Goal: Task Accomplishment & Management: Use online tool/utility

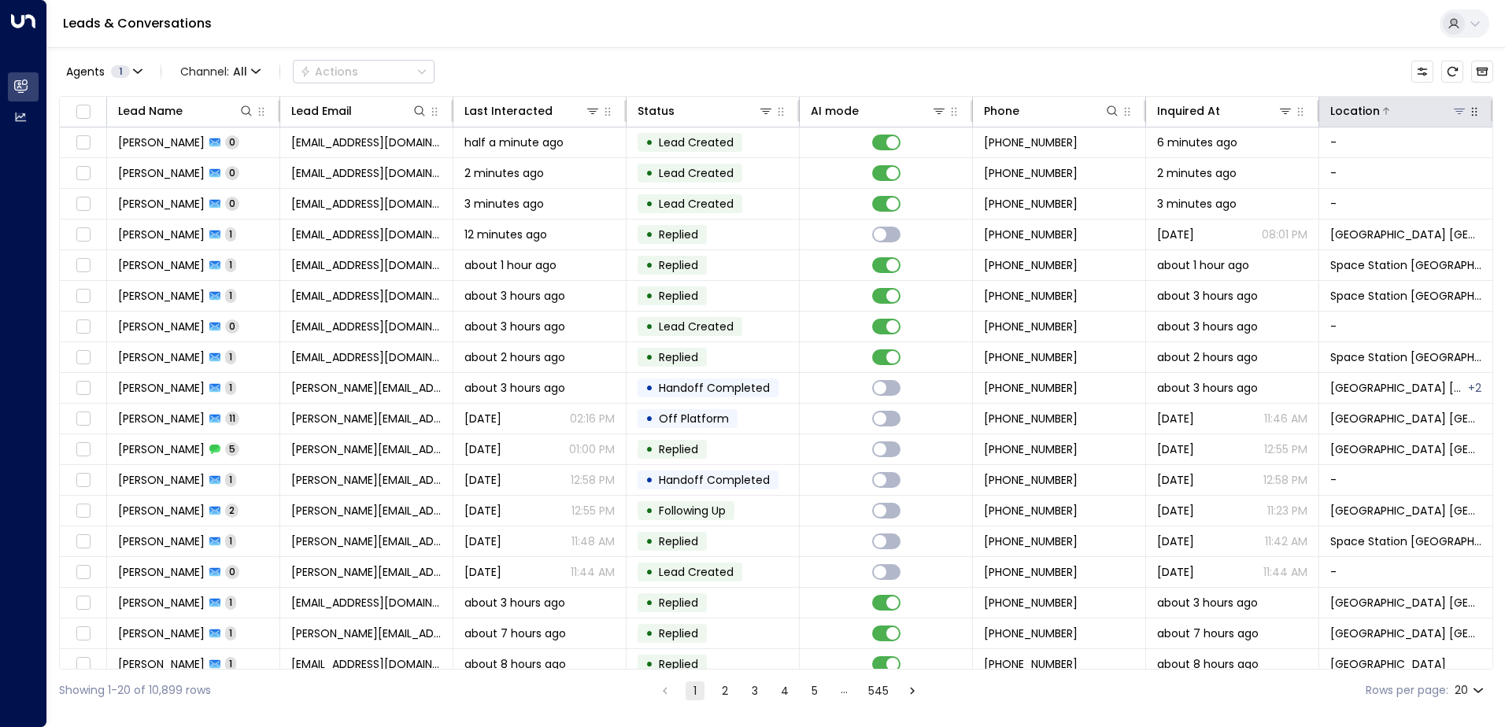
click at [1453, 107] on icon at bounding box center [1459, 111] width 13 height 13
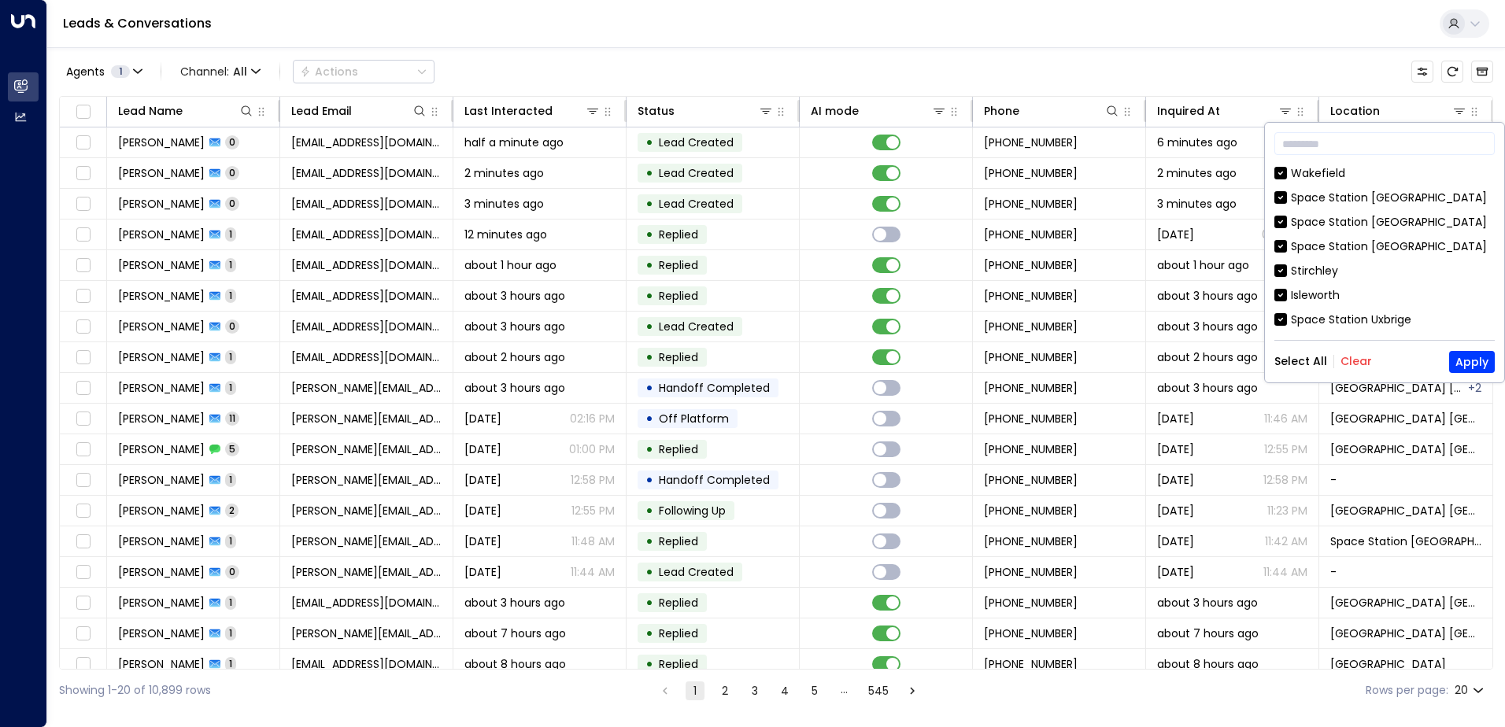
click at [1362, 366] on button "Clear" at bounding box center [1355, 361] width 31 height 13
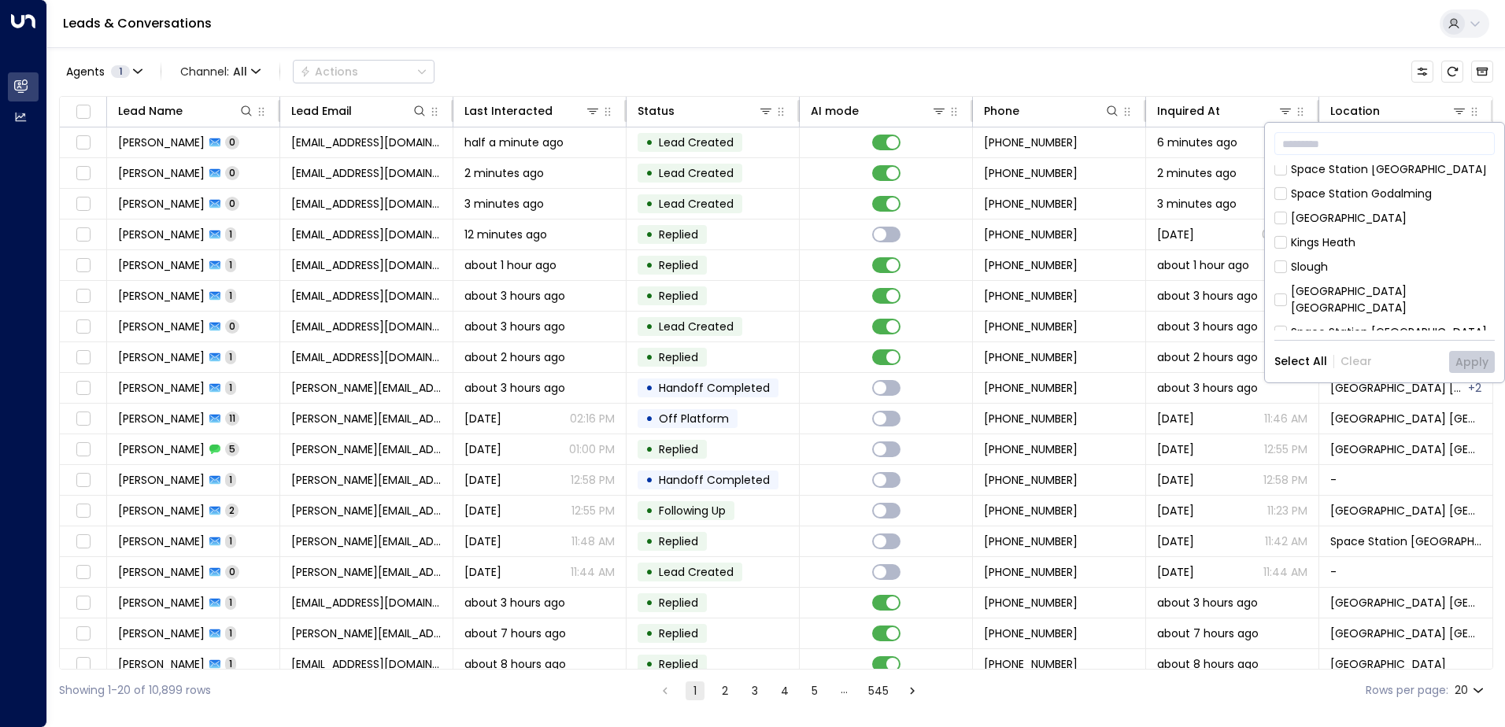
scroll to position [393, 0]
click at [1354, 367] on div "[GEOGRAPHIC_DATA] [GEOGRAPHIC_DATA]" at bounding box center [1392, 383] width 204 height 33
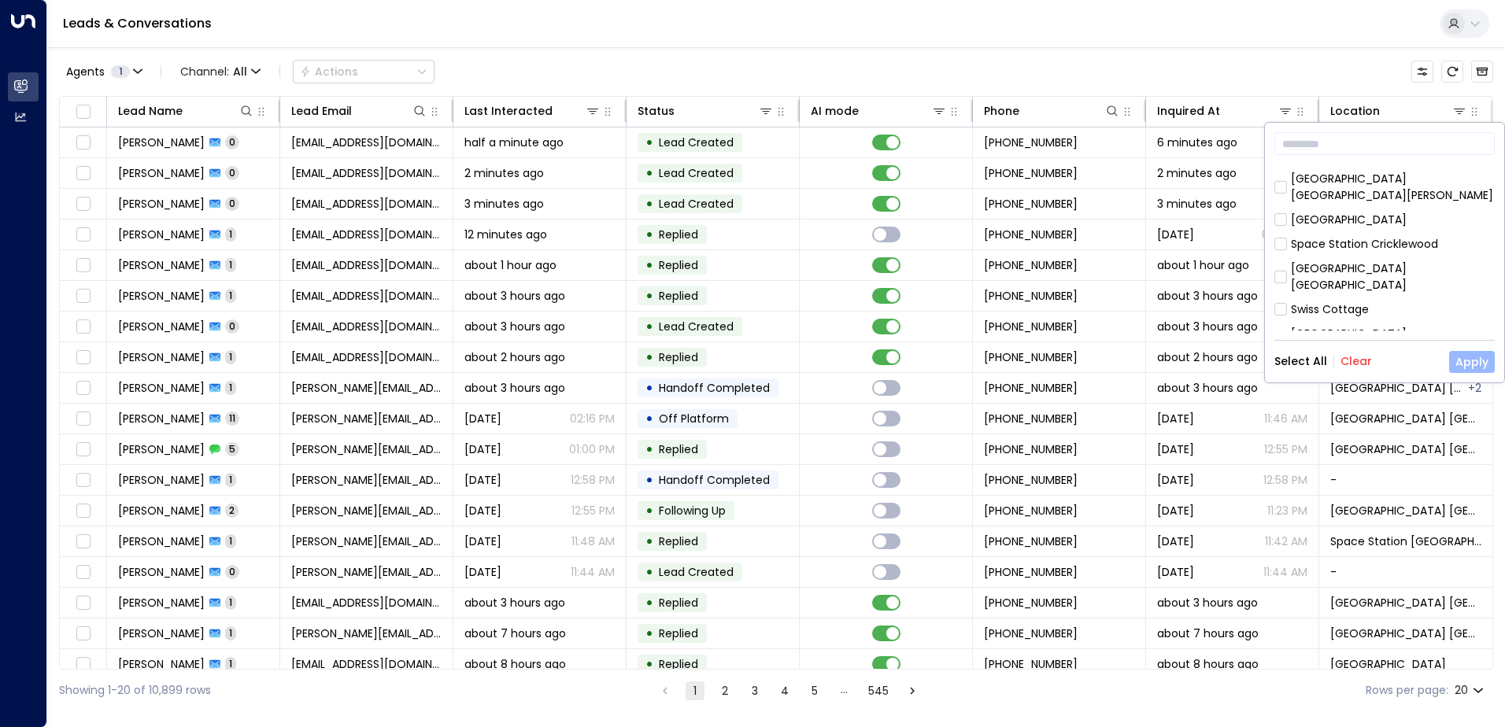
click at [1459, 354] on button "Apply" at bounding box center [1472, 362] width 46 height 22
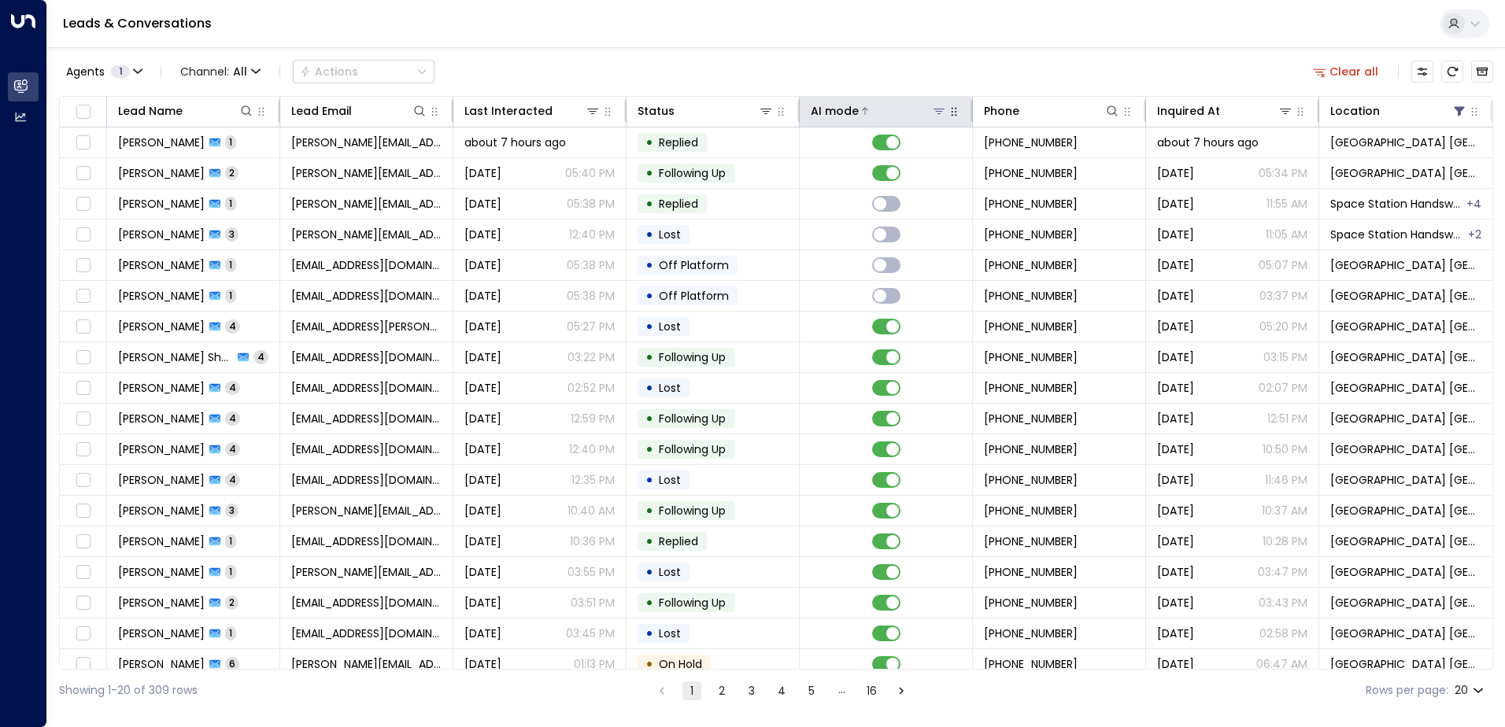
click at [933, 116] on icon at bounding box center [938, 111] width 13 height 13
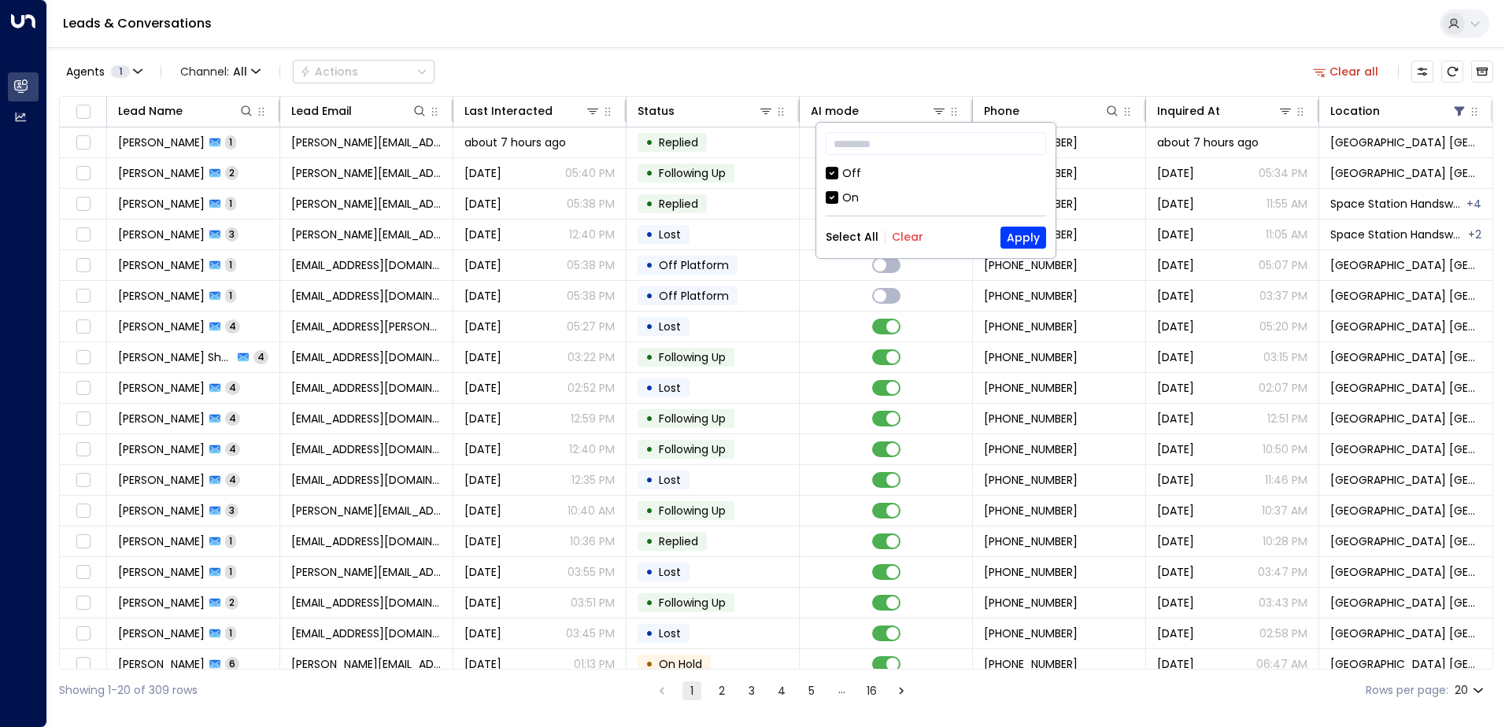
click at [852, 177] on div "Off" at bounding box center [851, 173] width 19 height 17
click at [1021, 238] on button "Apply" at bounding box center [1023, 238] width 46 height 22
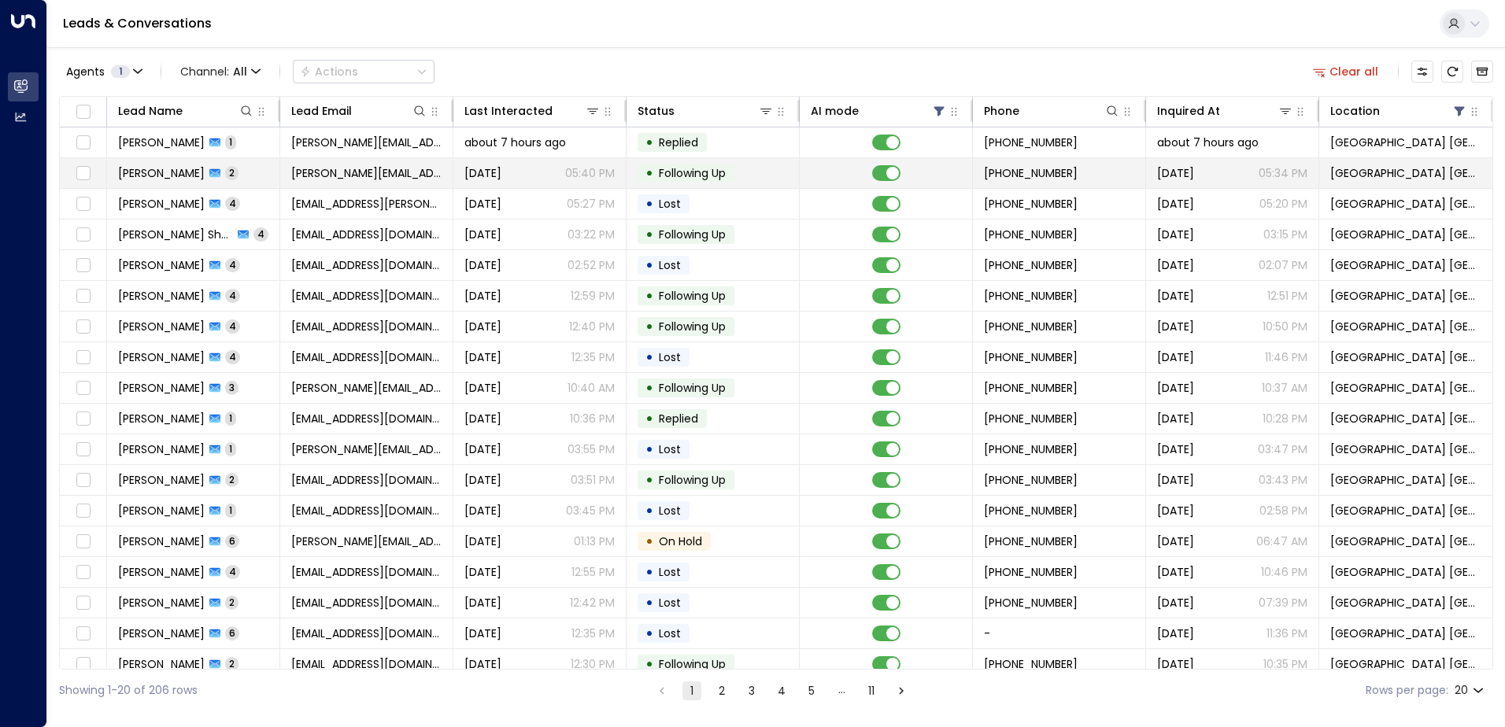
click at [317, 179] on span "[PERSON_NAME][EMAIL_ADDRESS][DOMAIN_NAME]" at bounding box center [366, 173] width 150 height 16
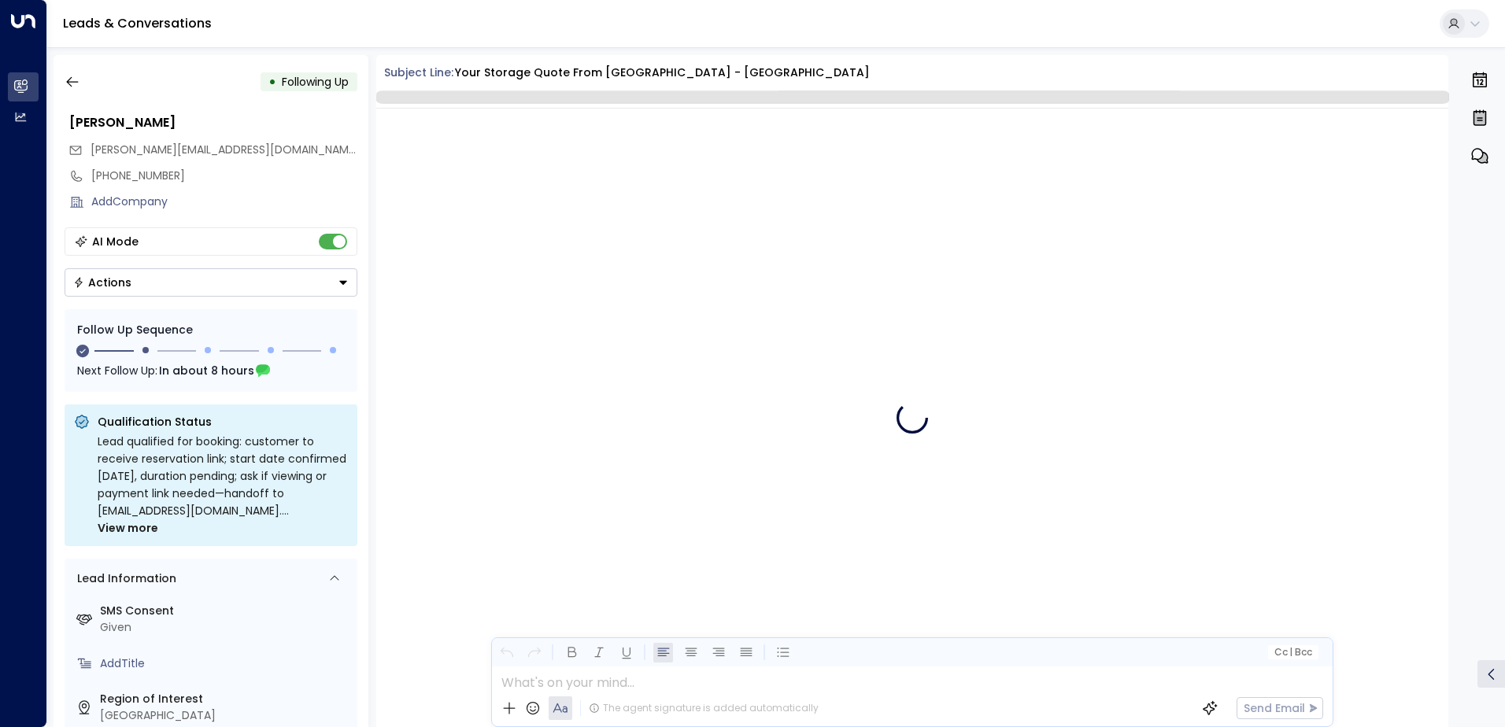
scroll to position [1242, 0]
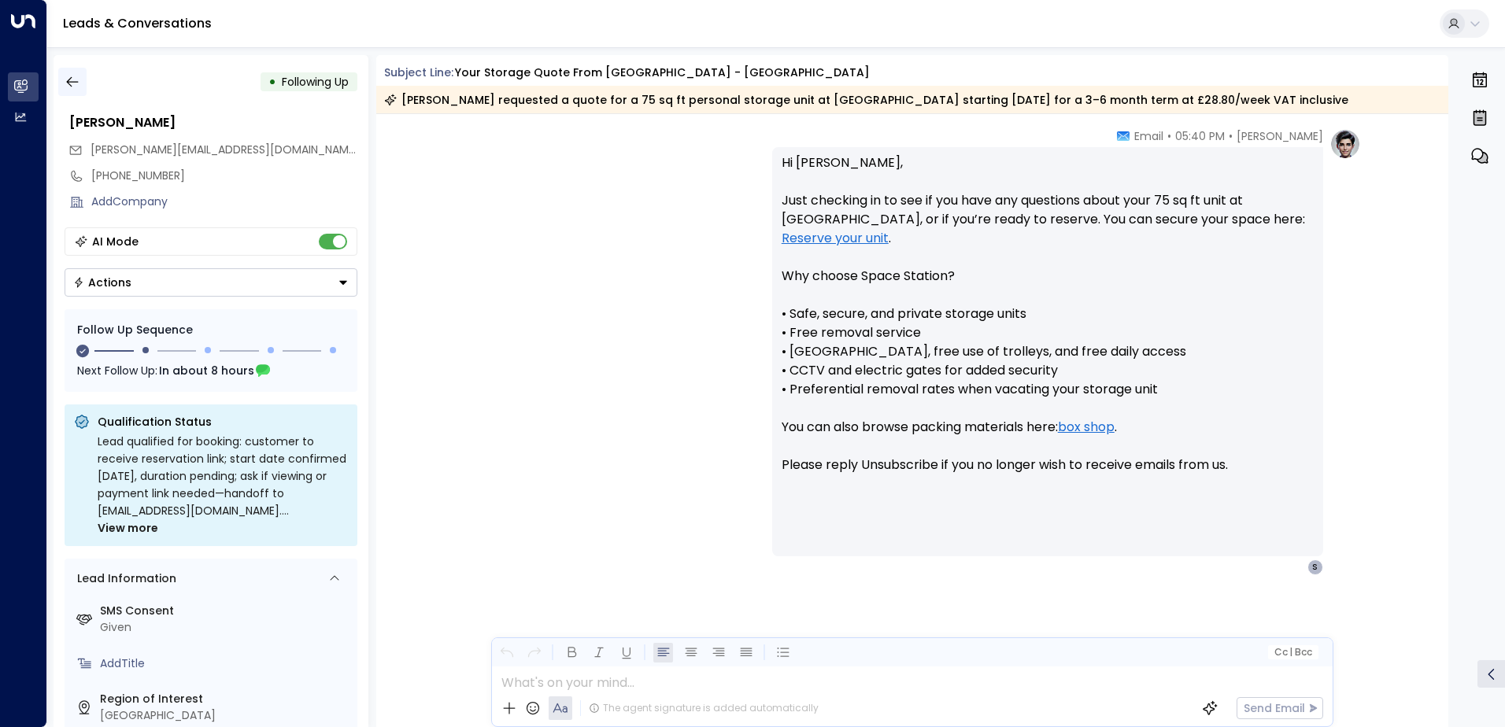
click at [66, 76] on icon "button" at bounding box center [73, 82] width 16 height 16
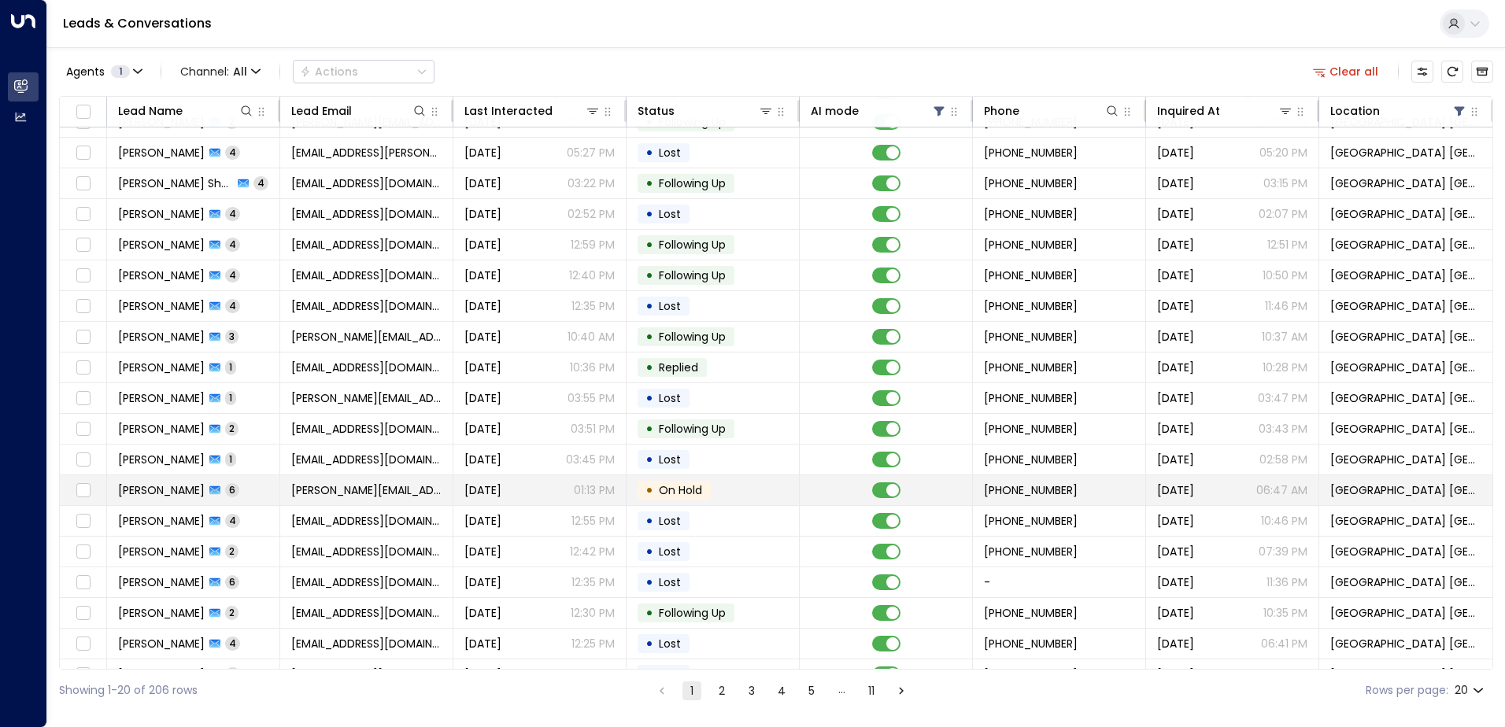
scroll to position [77, 0]
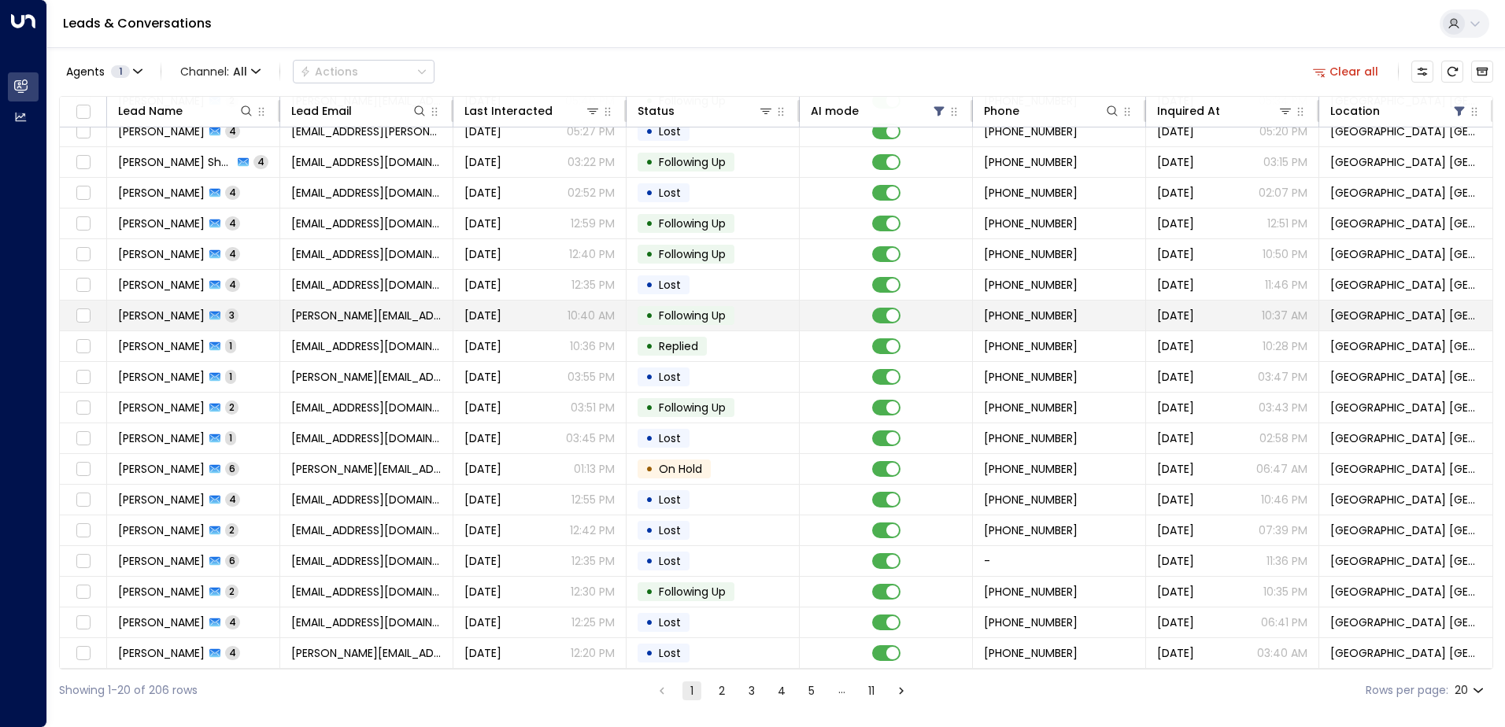
click at [483, 313] on span "[DATE]" at bounding box center [482, 316] width 37 height 16
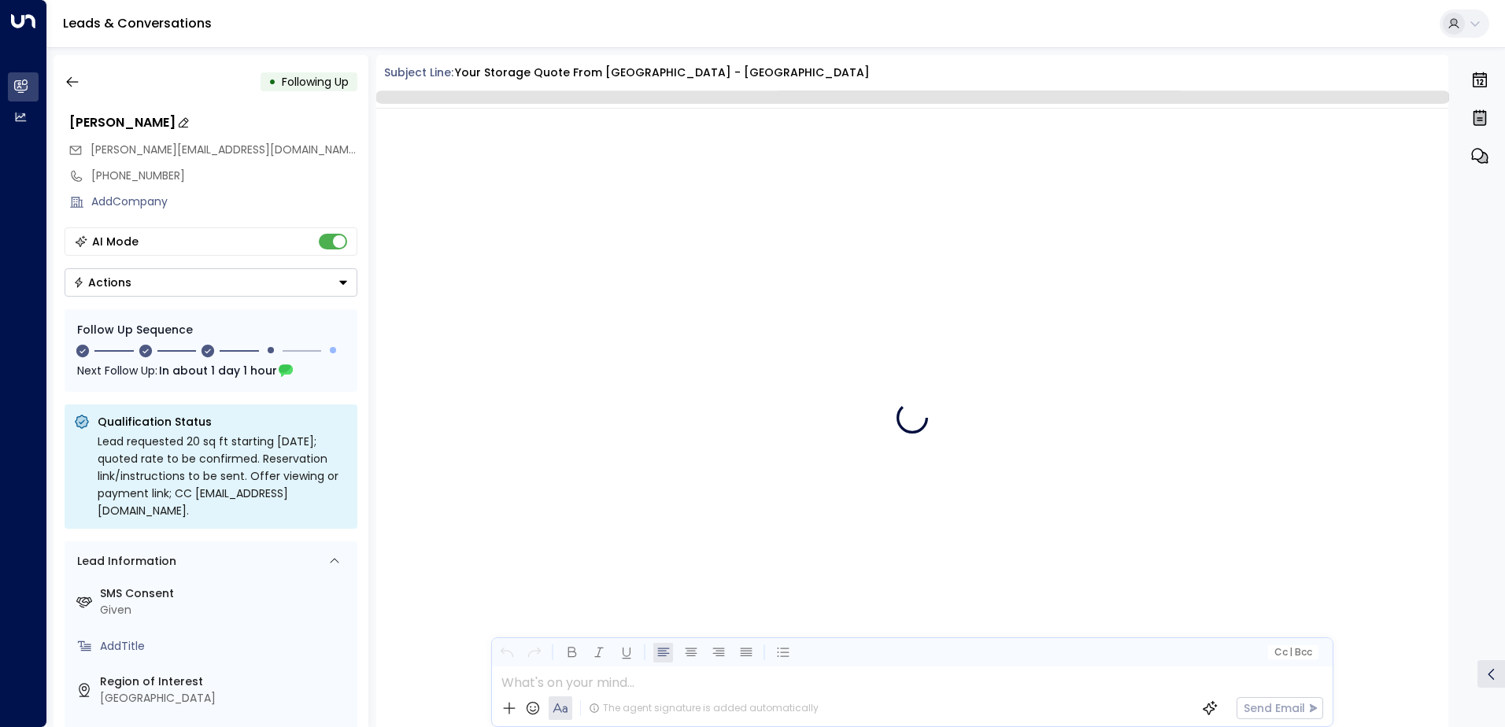
scroll to position [1620, 0]
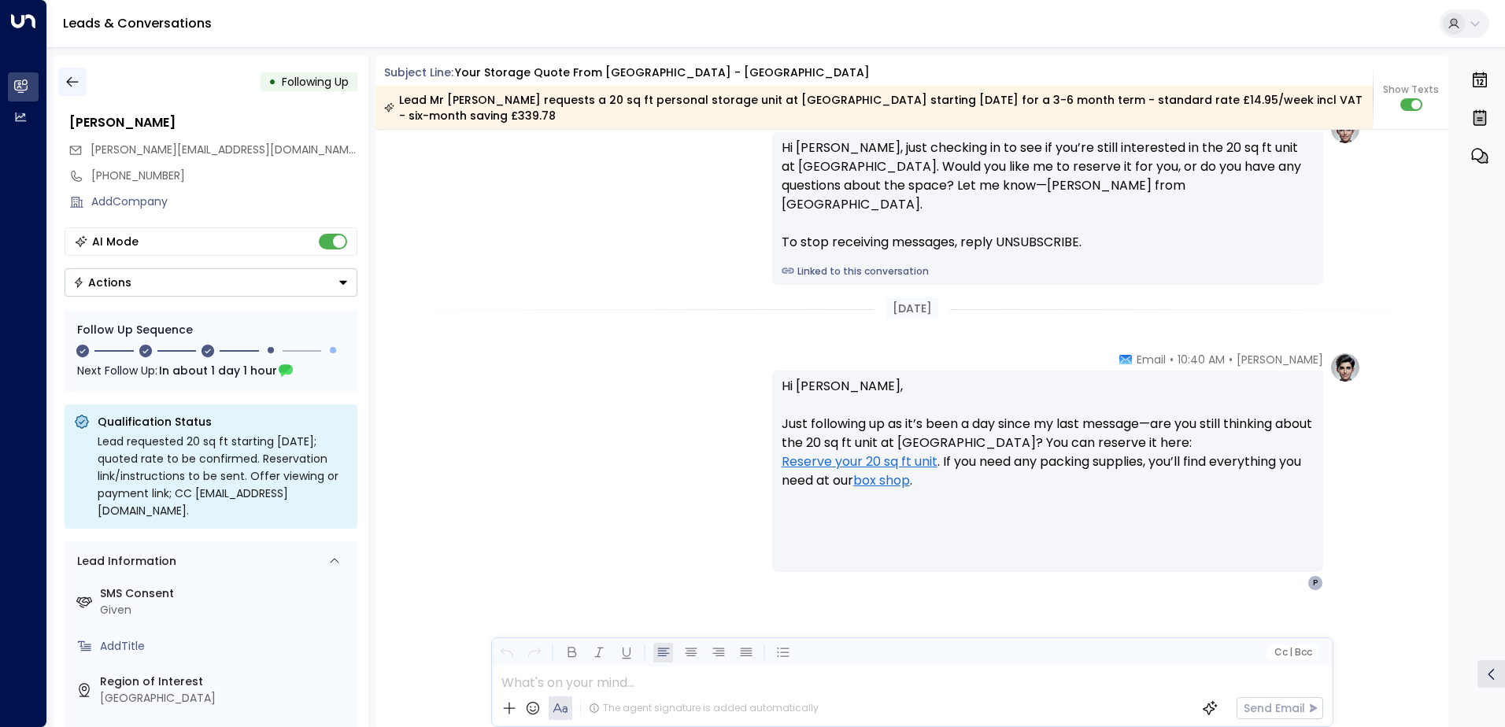
click at [66, 84] on icon "button" at bounding box center [73, 82] width 16 height 16
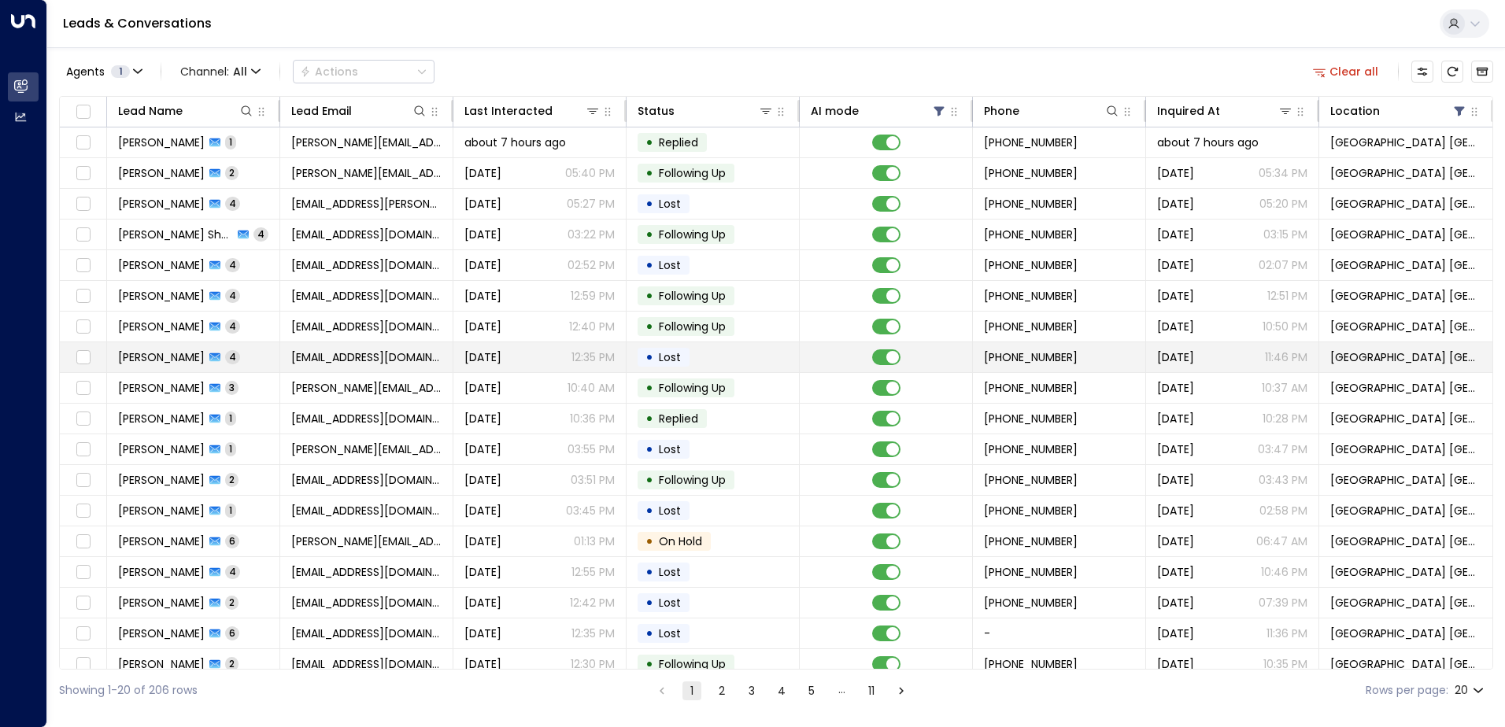
click at [520, 356] on div "[DATE] 12:35 PM" at bounding box center [539, 357] width 150 height 16
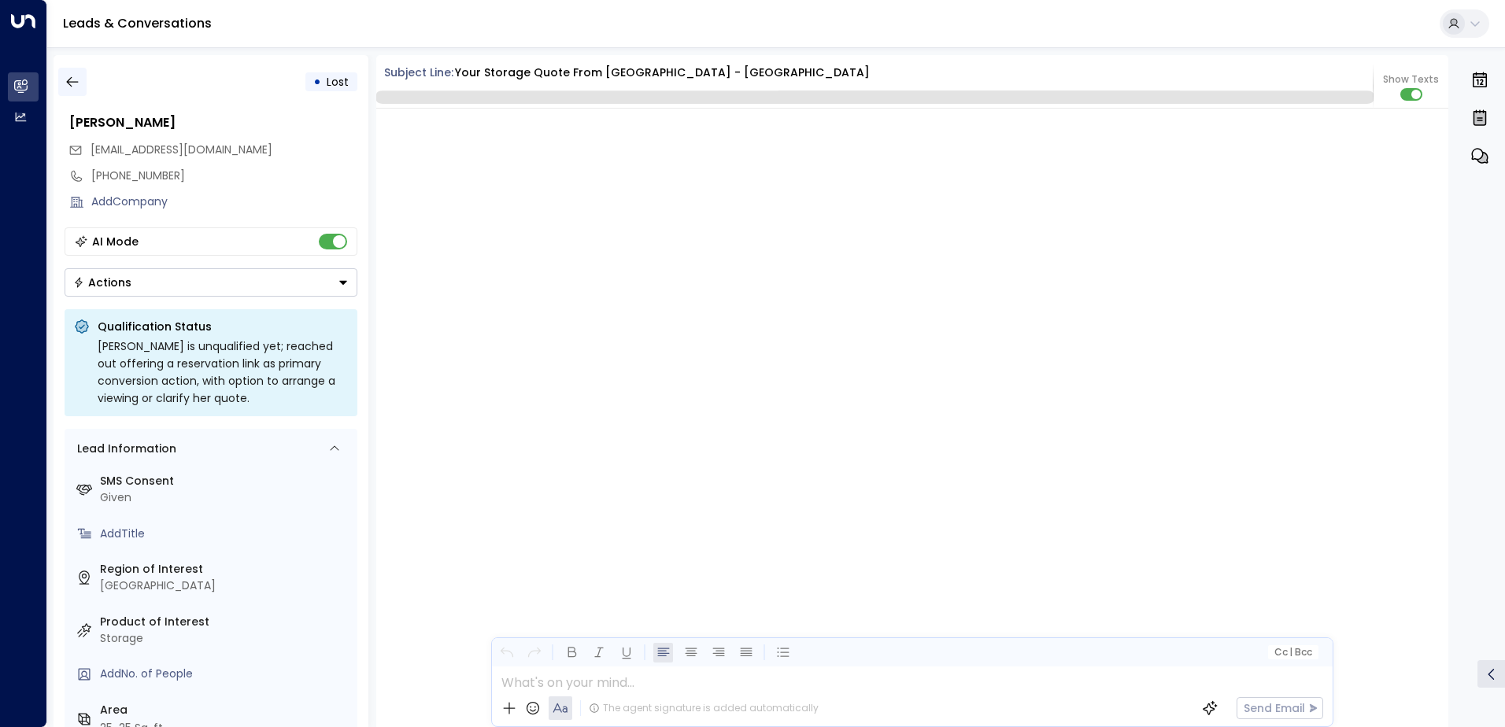
scroll to position [1858, 0]
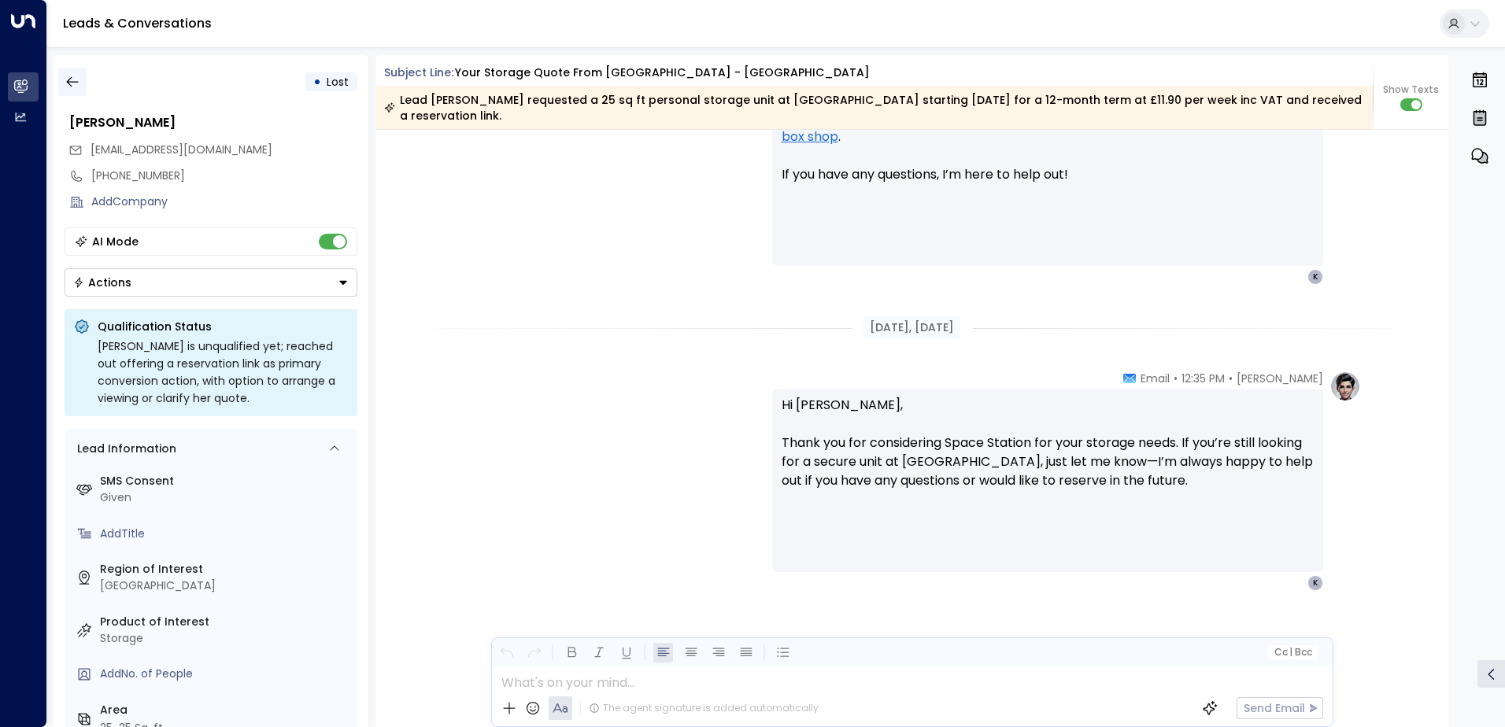
click at [65, 81] on icon "button" at bounding box center [73, 82] width 16 height 16
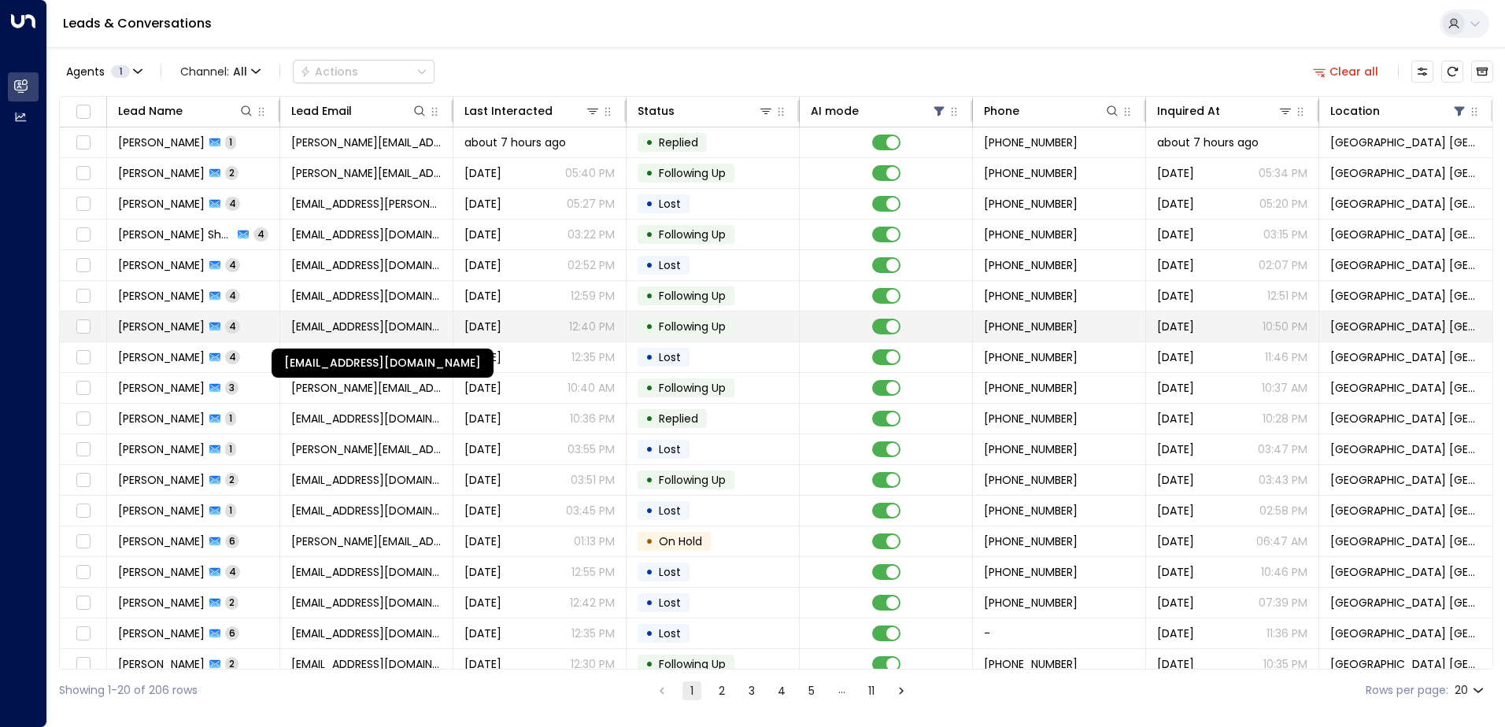
click at [418, 328] on span "[EMAIL_ADDRESS][DOMAIN_NAME]" at bounding box center [366, 327] width 150 height 16
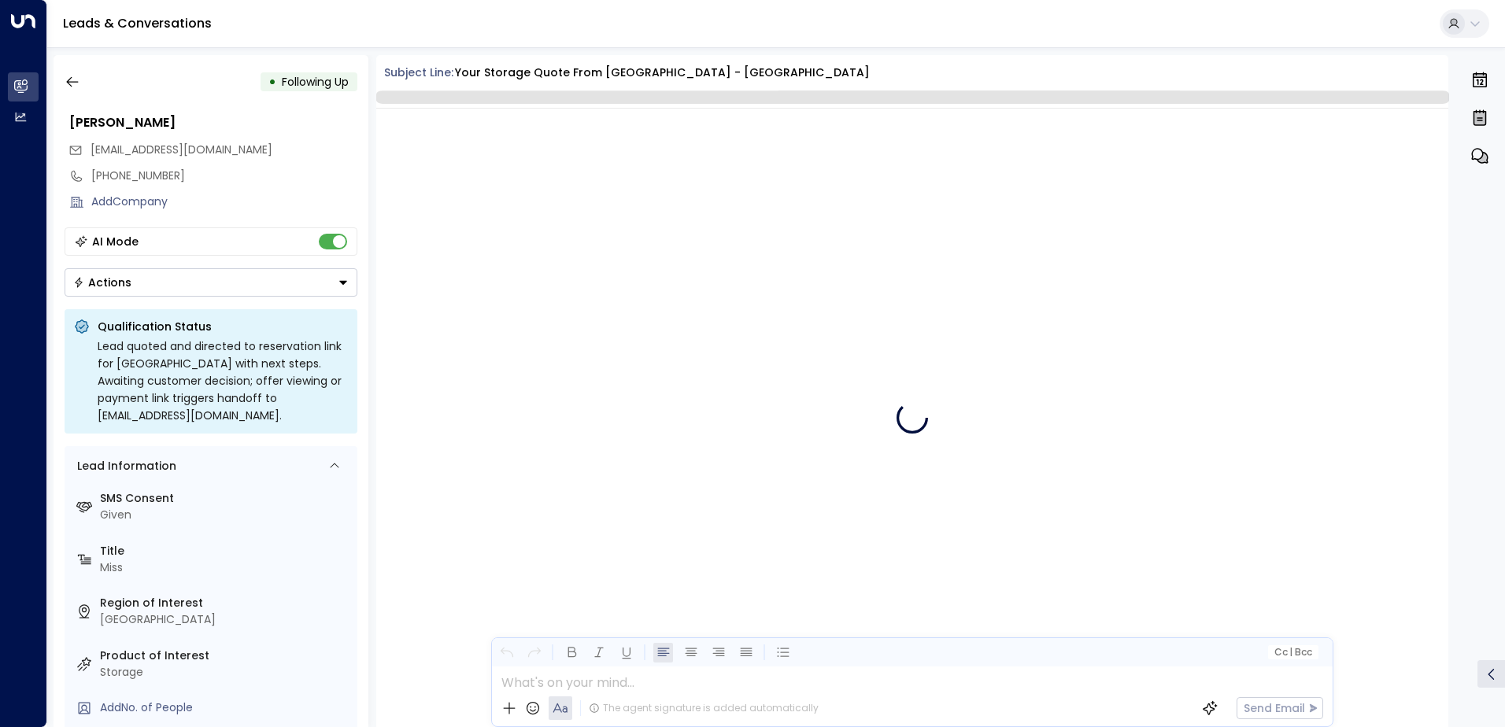
scroll to position [3122, 0]
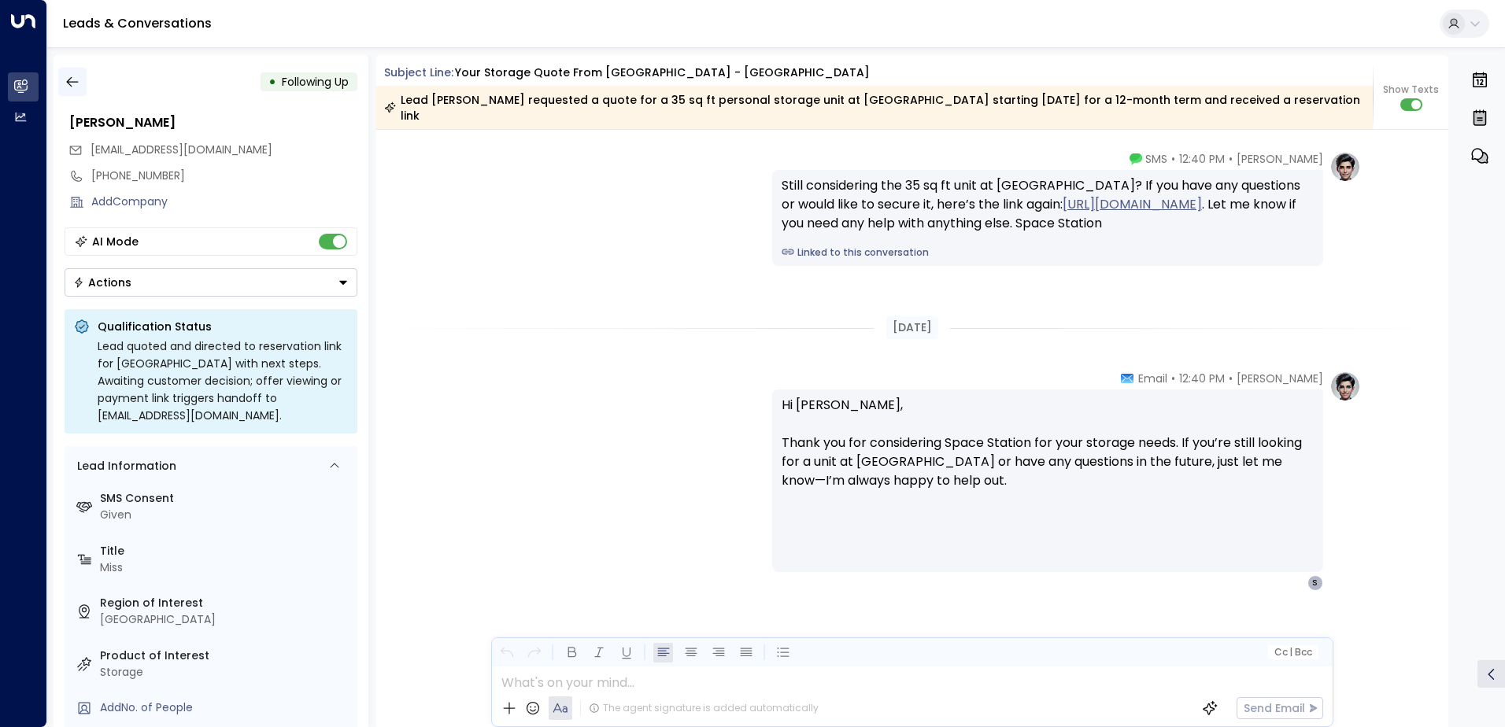
click at [74, 90] on button "button" at bounding box center [72, 82] width 28 height 28
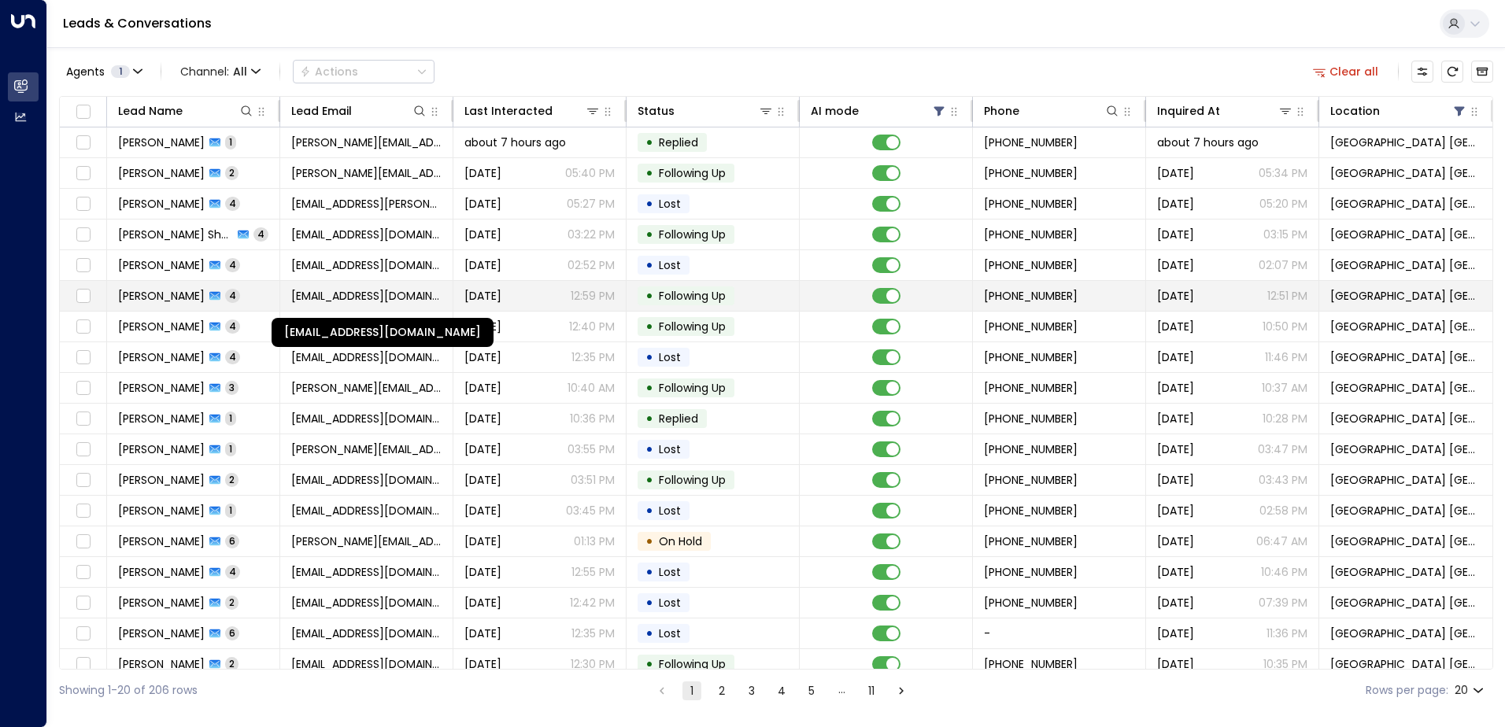
click at [310, 297] on span "[EMAIL_ADDRESS][DOMAIN_NAME]" at bounding box center [366, 296] width 150 height 16
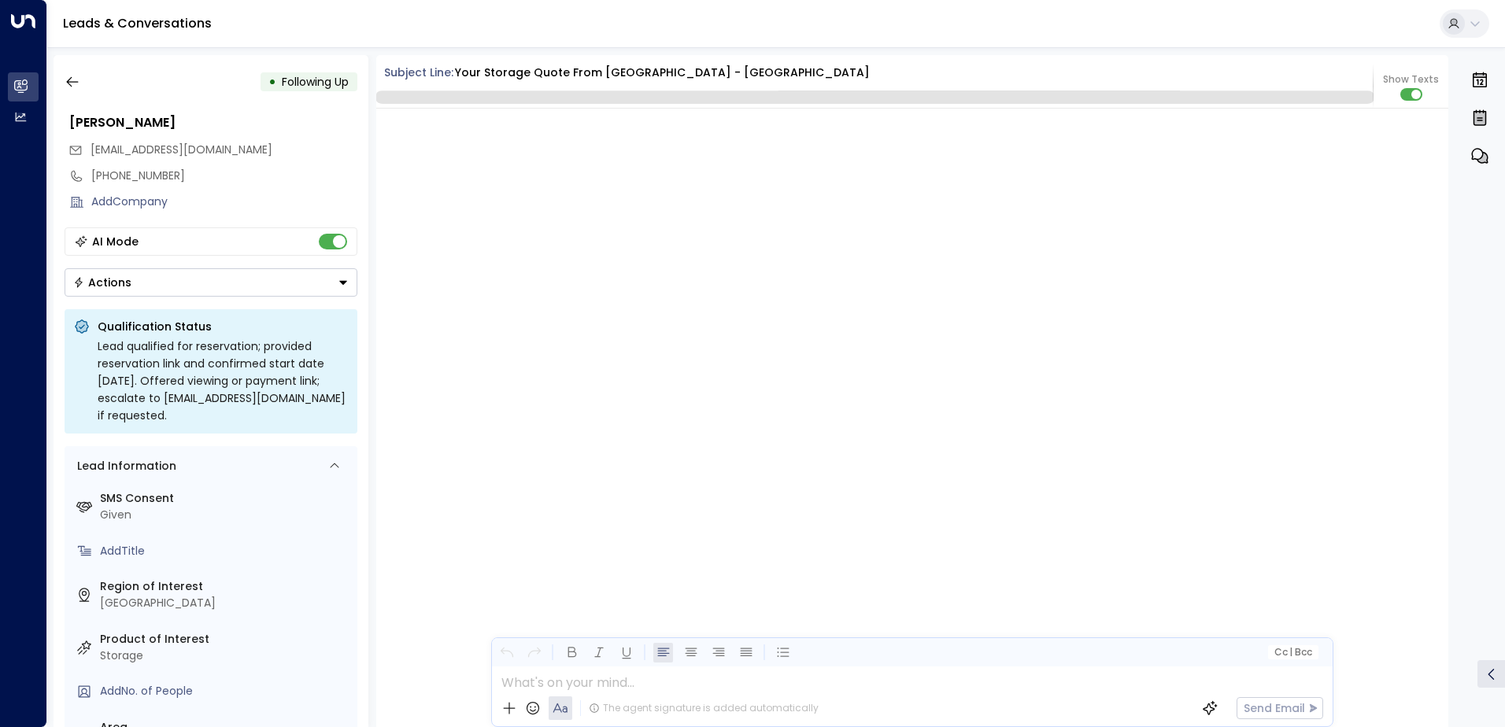
scroll to position [3273, 0]
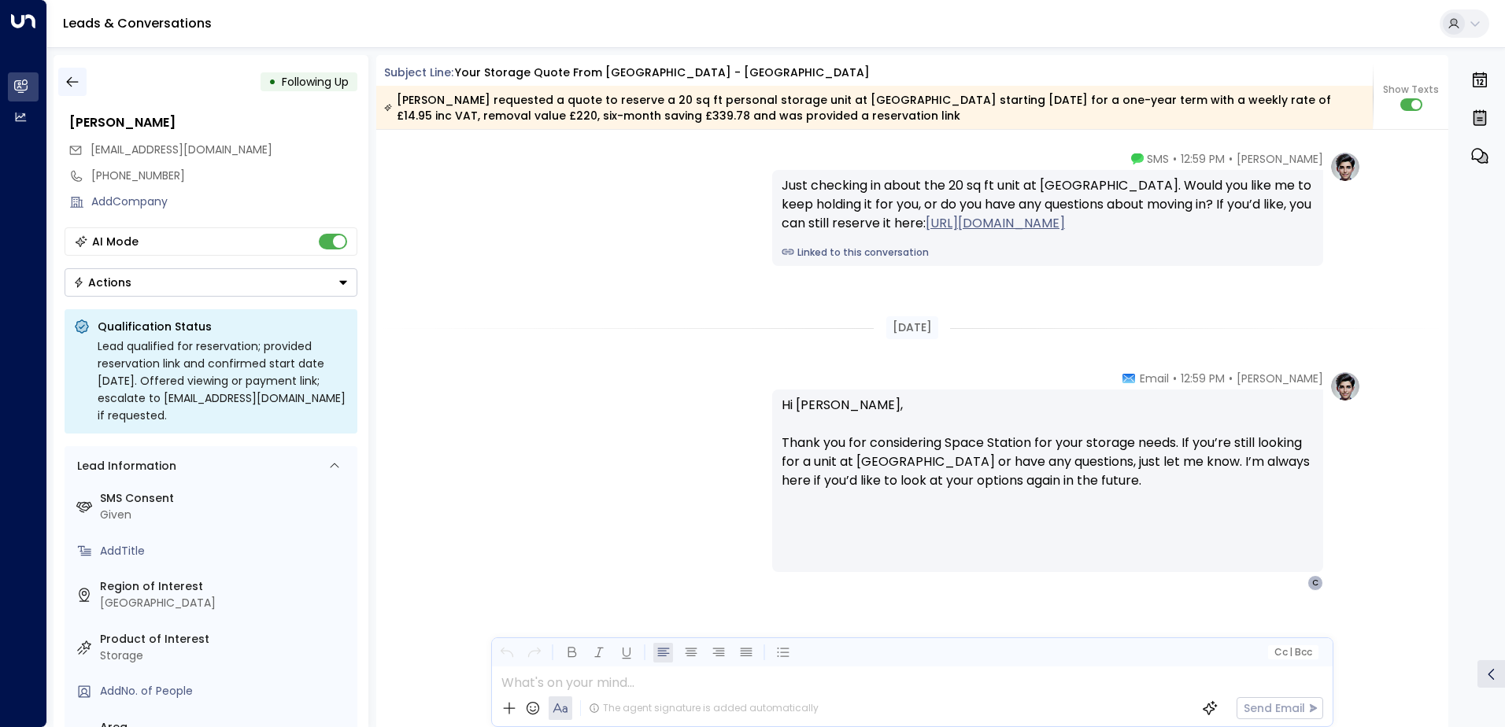
click at [76, 79] on icon "button" at bounding box center [73, 82] width 16 height 16
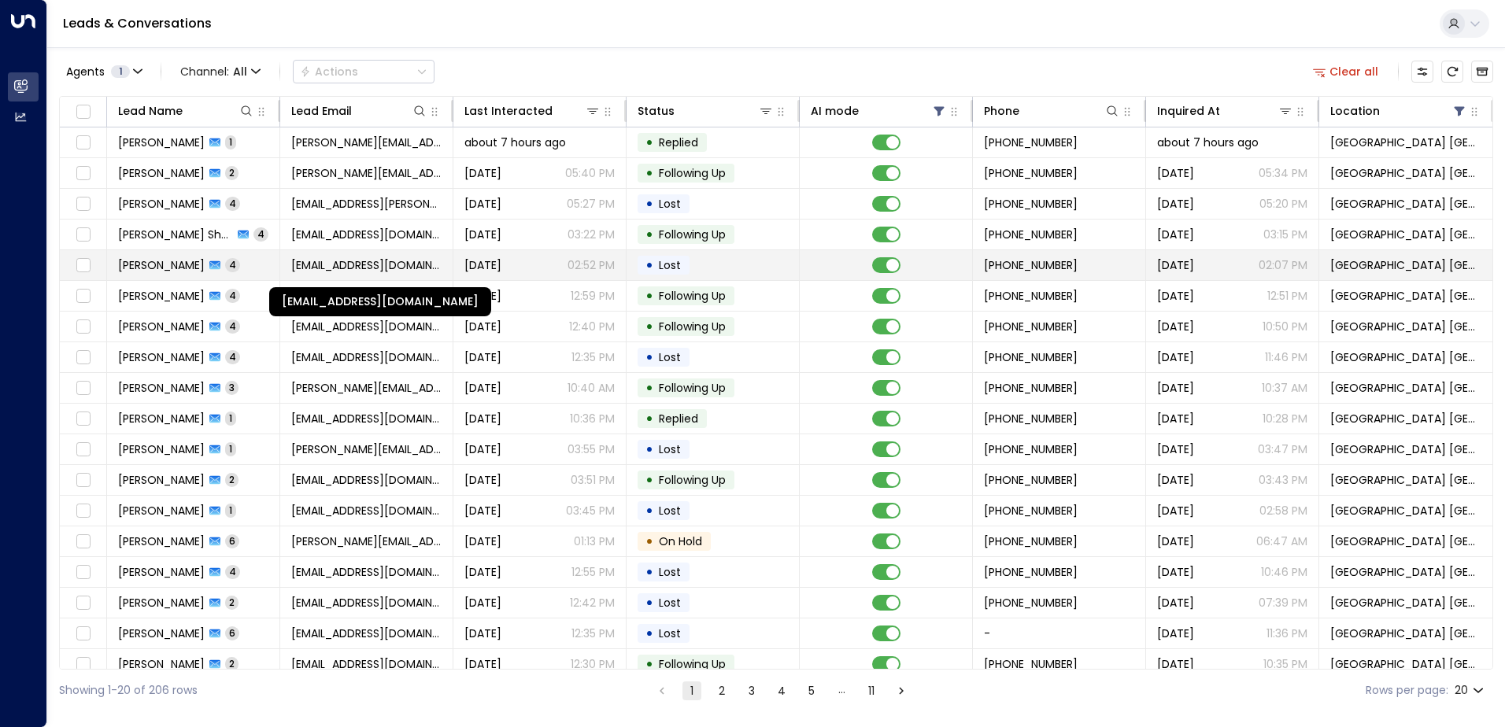
click at [386, 257] on span "[EMAIL_ADDRESS][DOMAIN_NAME]" at bounding box center [366, 265] width 150 height 16
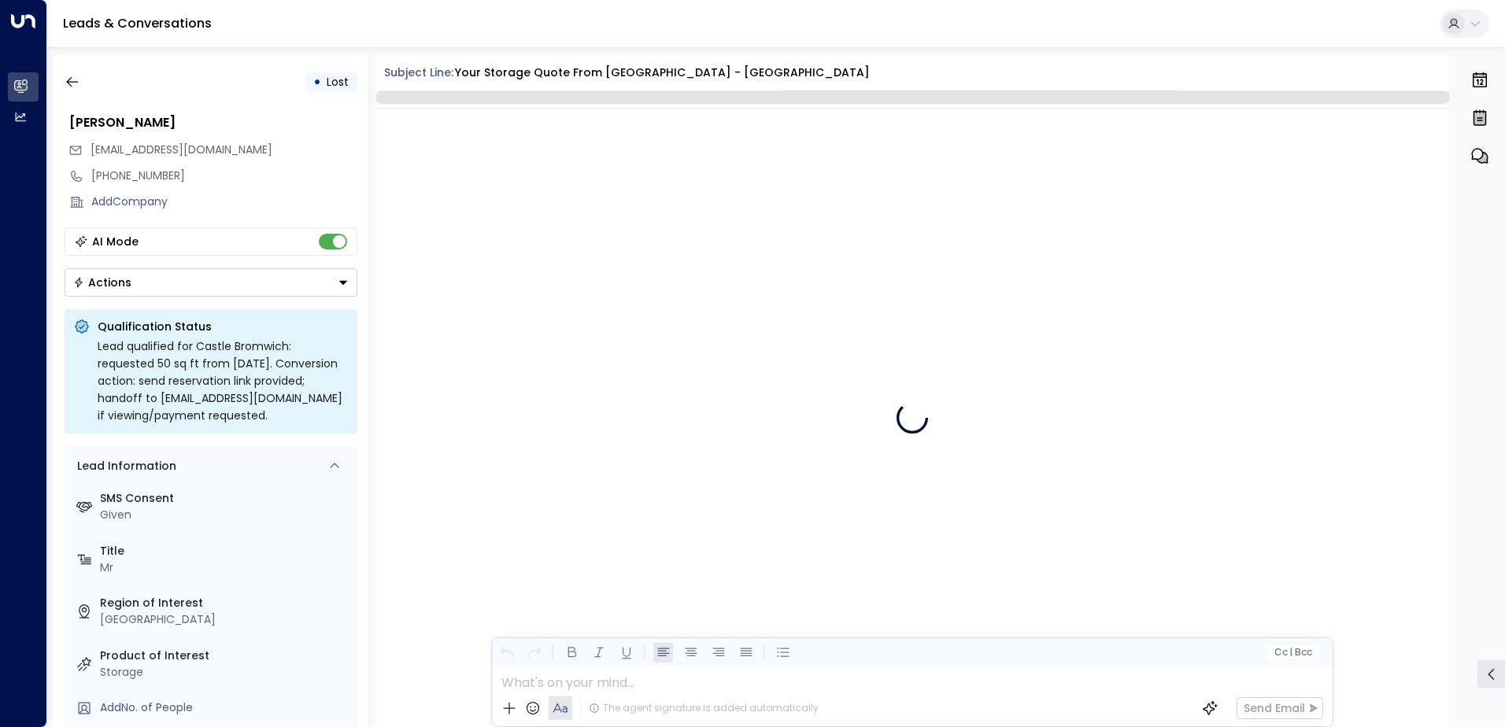
scroll to position [3140, 0]
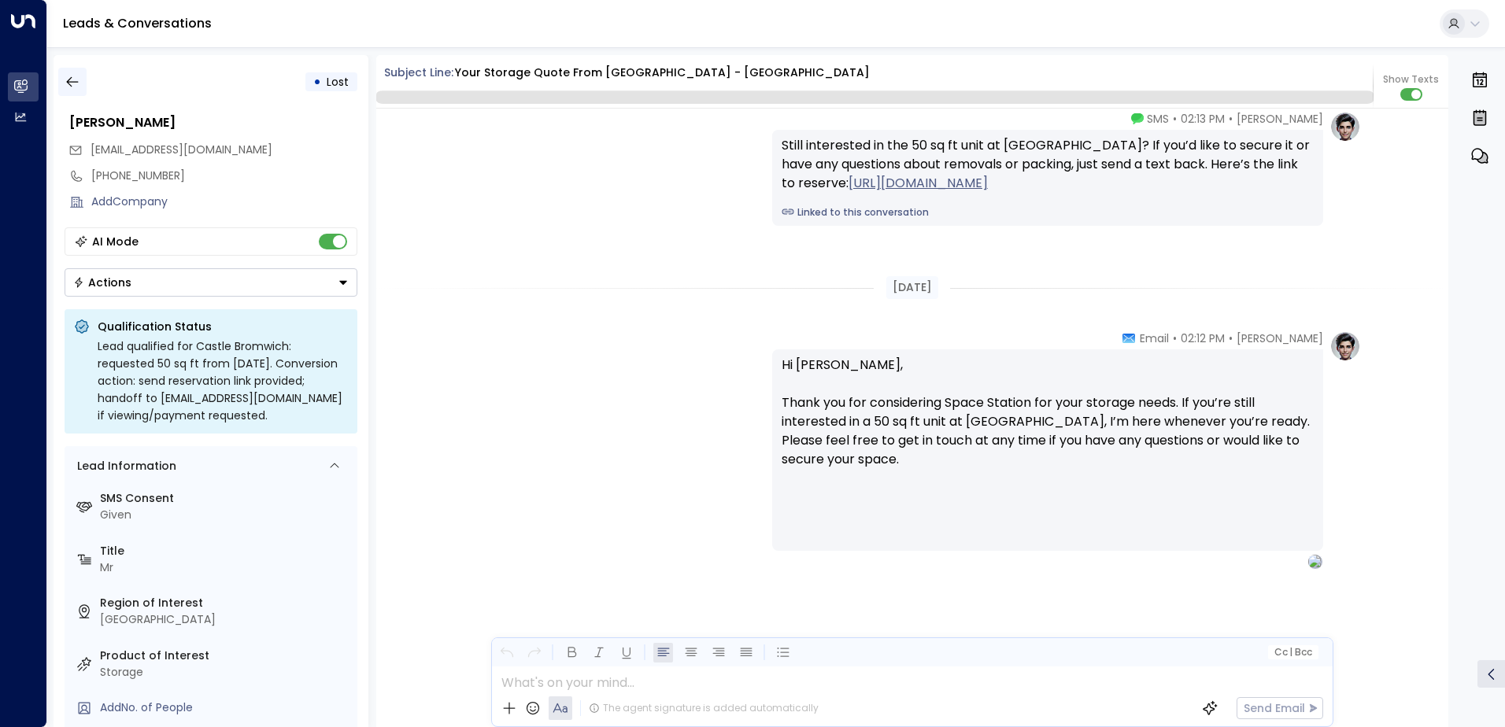
click at [75, 72] on button "button" at bounding box center [72, 82] width 28 height 28
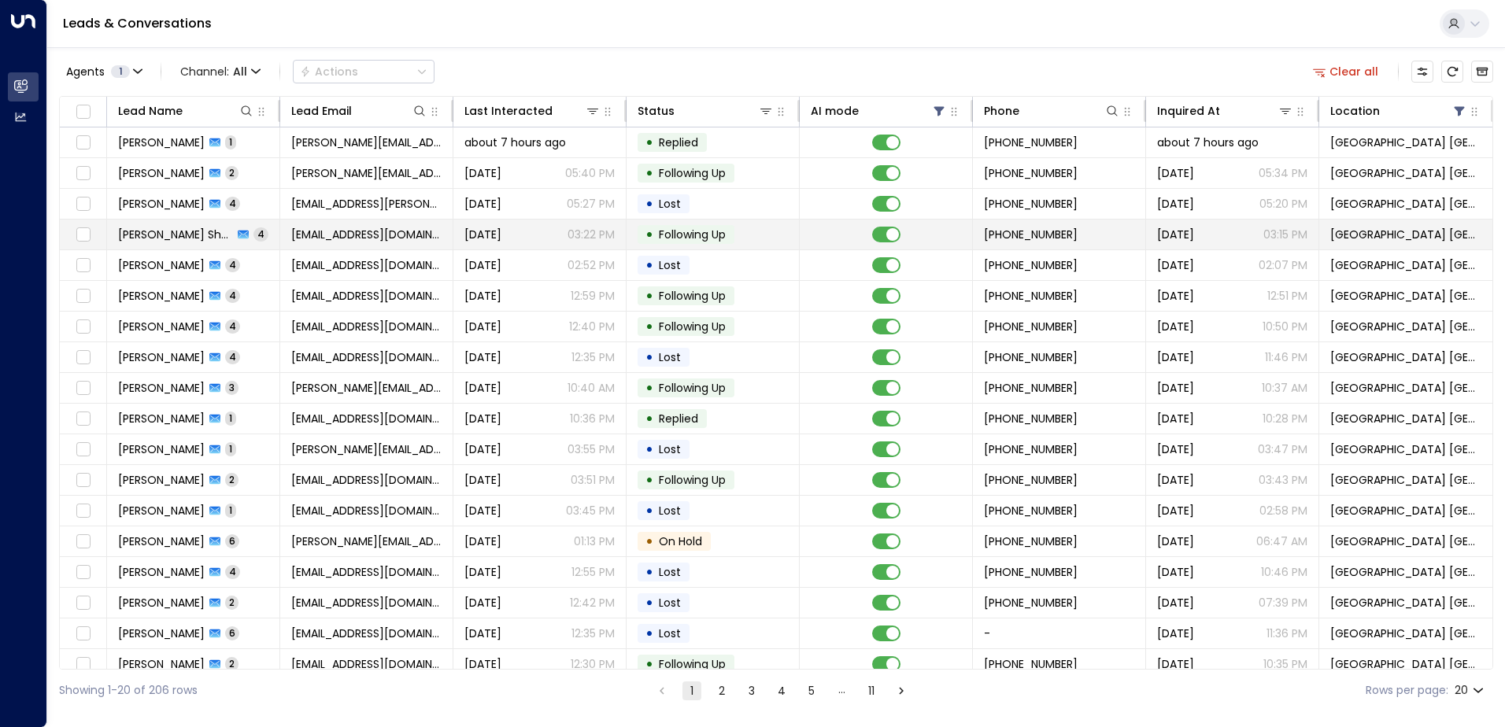
click at [390, 235] on span "[EMAIL_ADDRESS][DOMAIN_NAME]" at bounding box center [366, 235] width 150 height 16
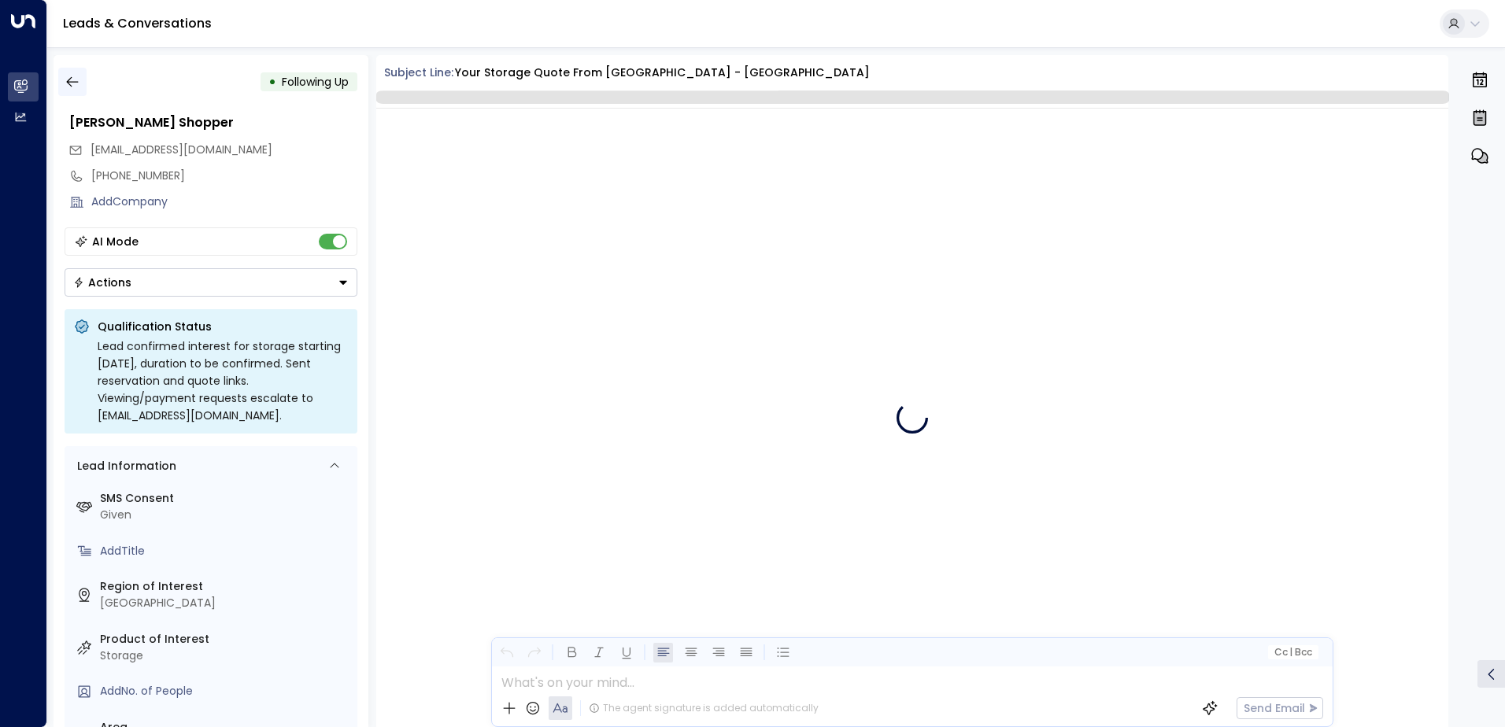
scroll to position [3314, 0]
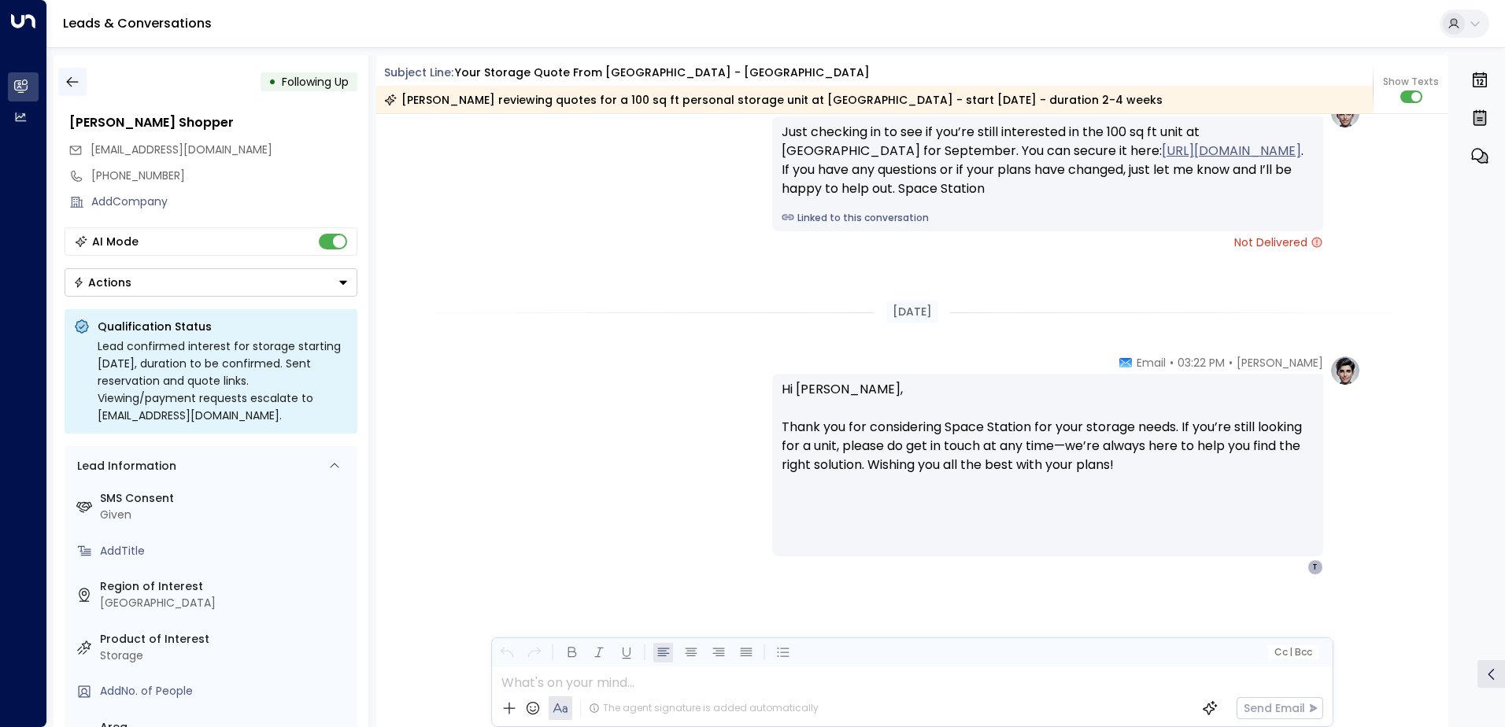
click at [72, 85] on icon "button" at bounding box center [73, 82] width 16 height 16
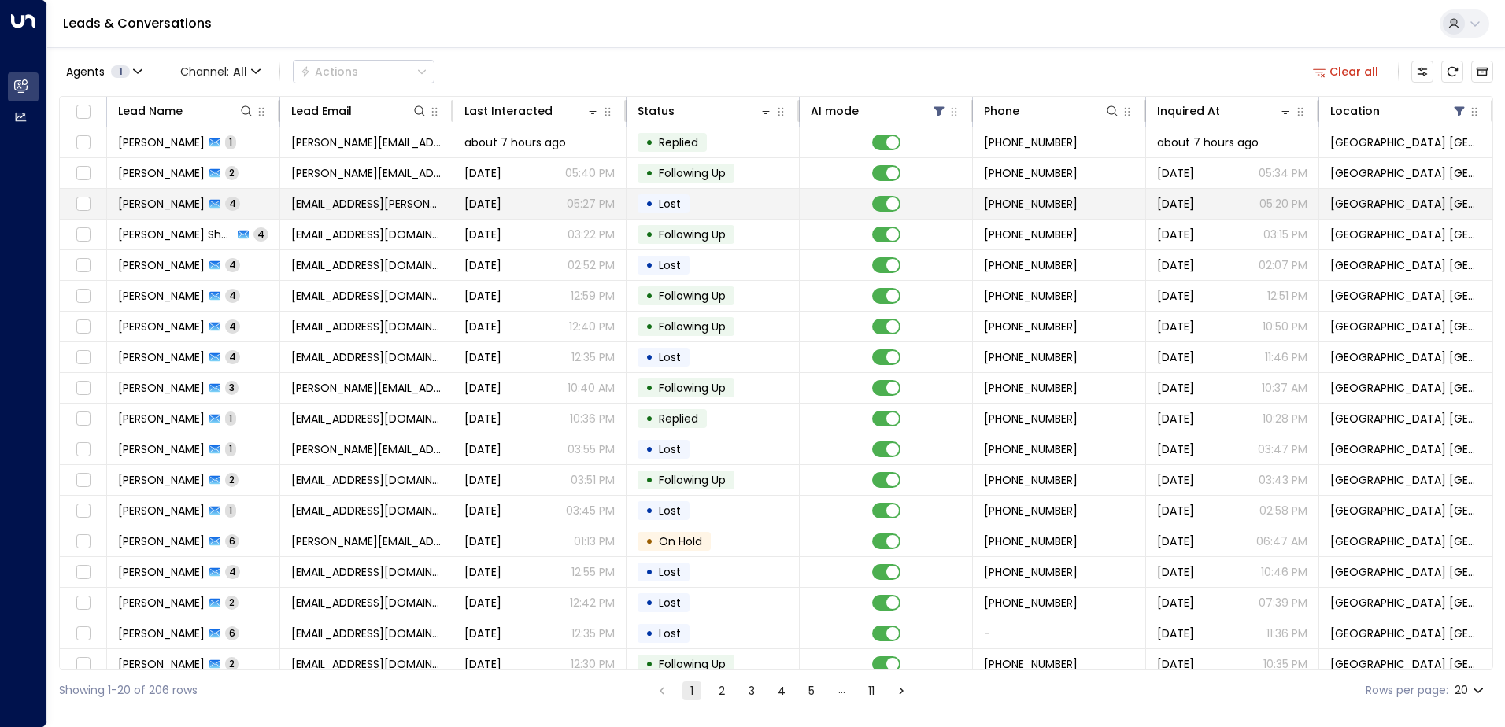
click at [338, 209] on span "[EMAIL_ADDRESS][PERSON_NAME][DOMAIN_NAME]" at bounding box center [366, 204] width 150 height 16
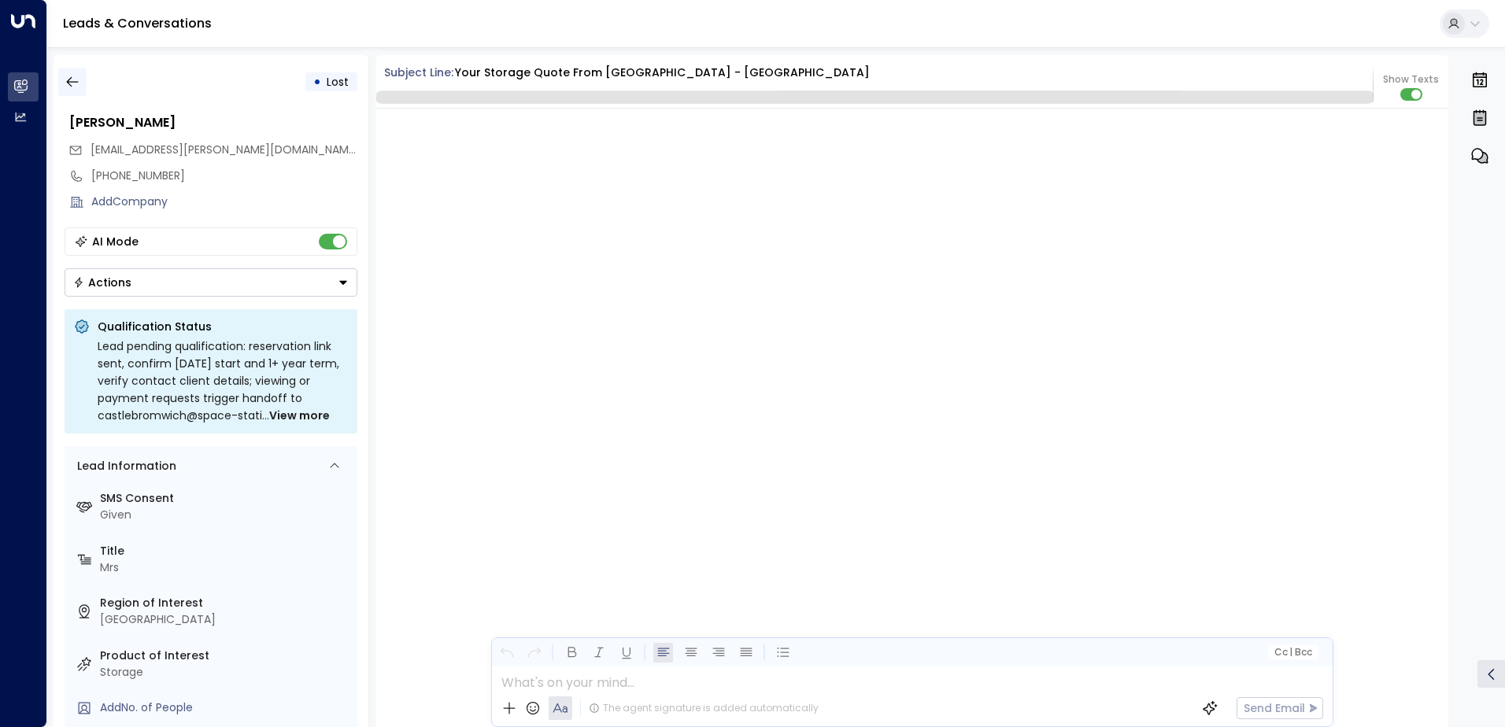
scroll to position [3216, 0]
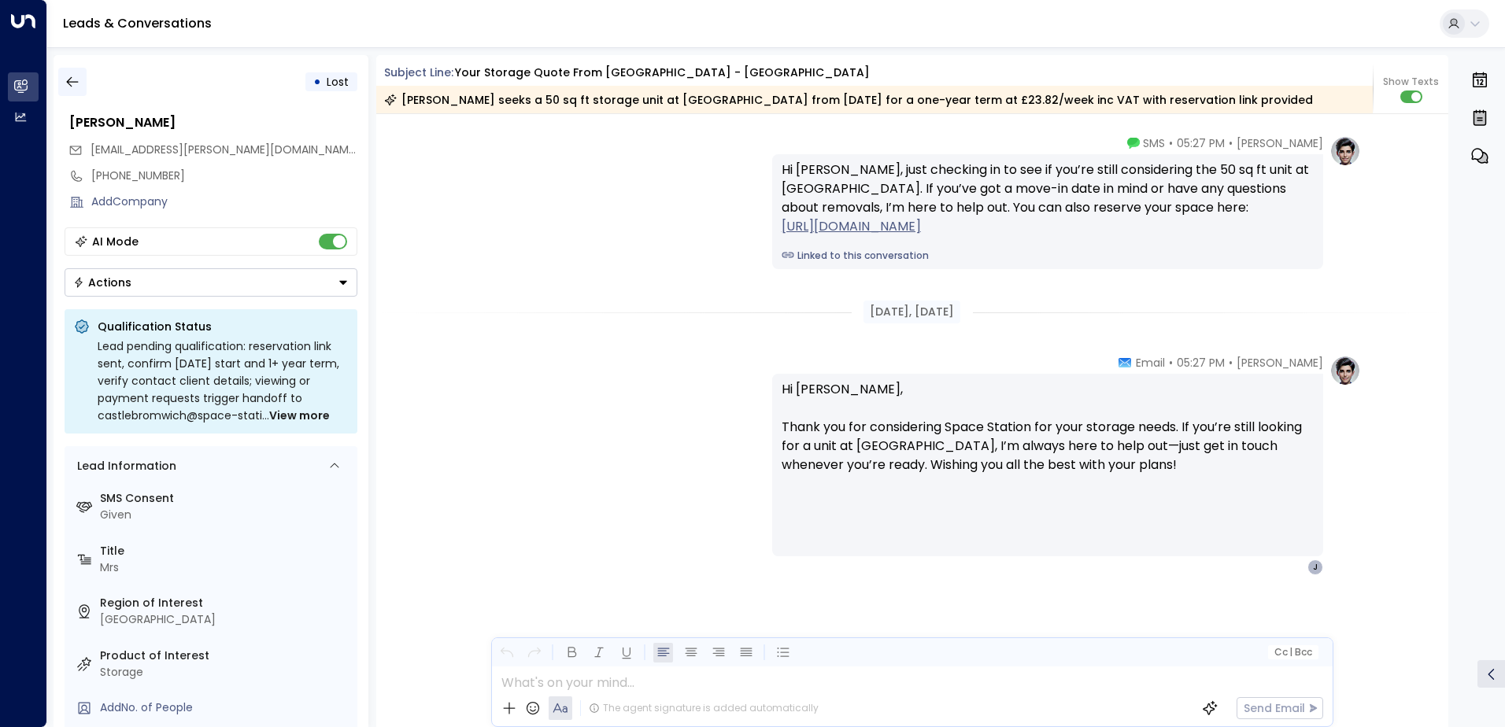
click at [69, 79] on icon "button" at bounding box center [72, 82] width 12 height 10
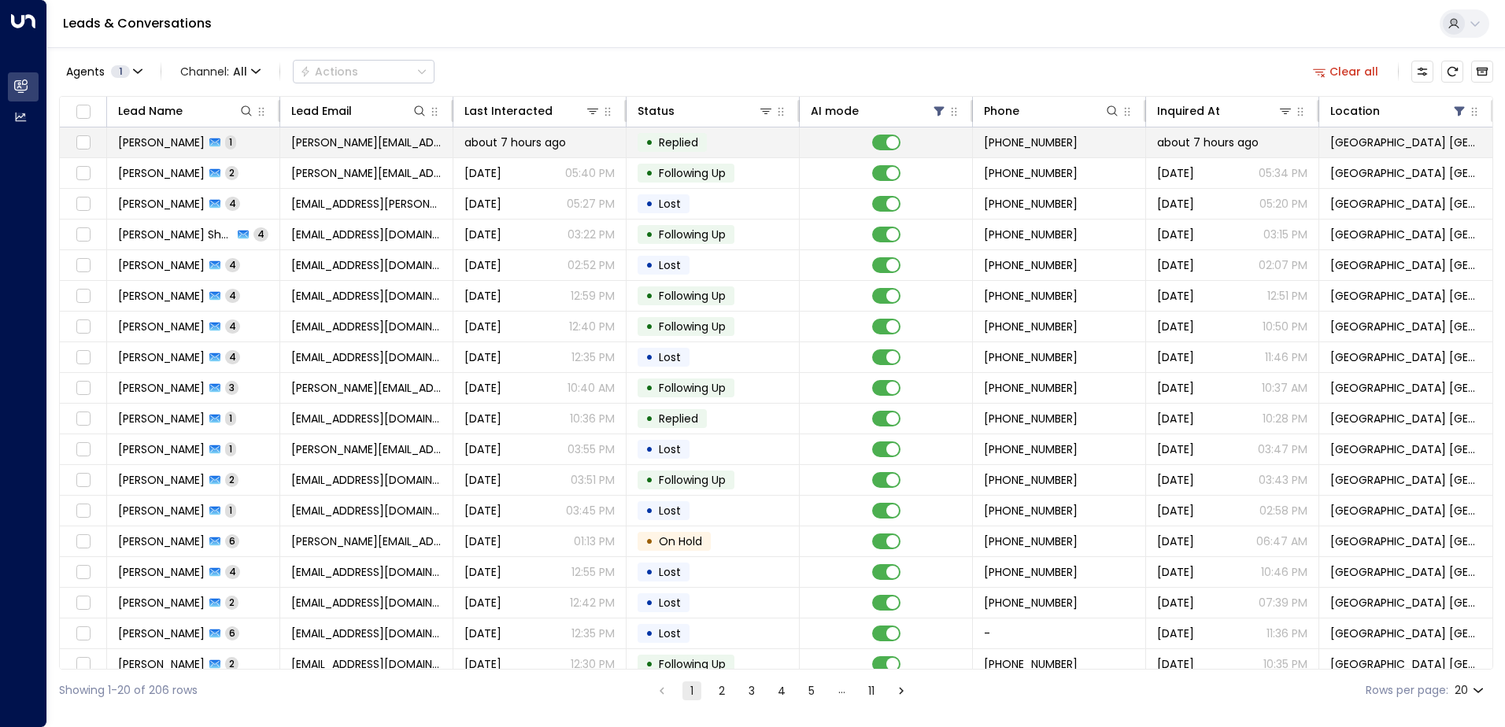
click at [365, 147] on span "[PERSON_NAME][EMAIL_ADDRESS][DOMAIN_NAME]" at bounding box center [366, 143] width 150 height 16
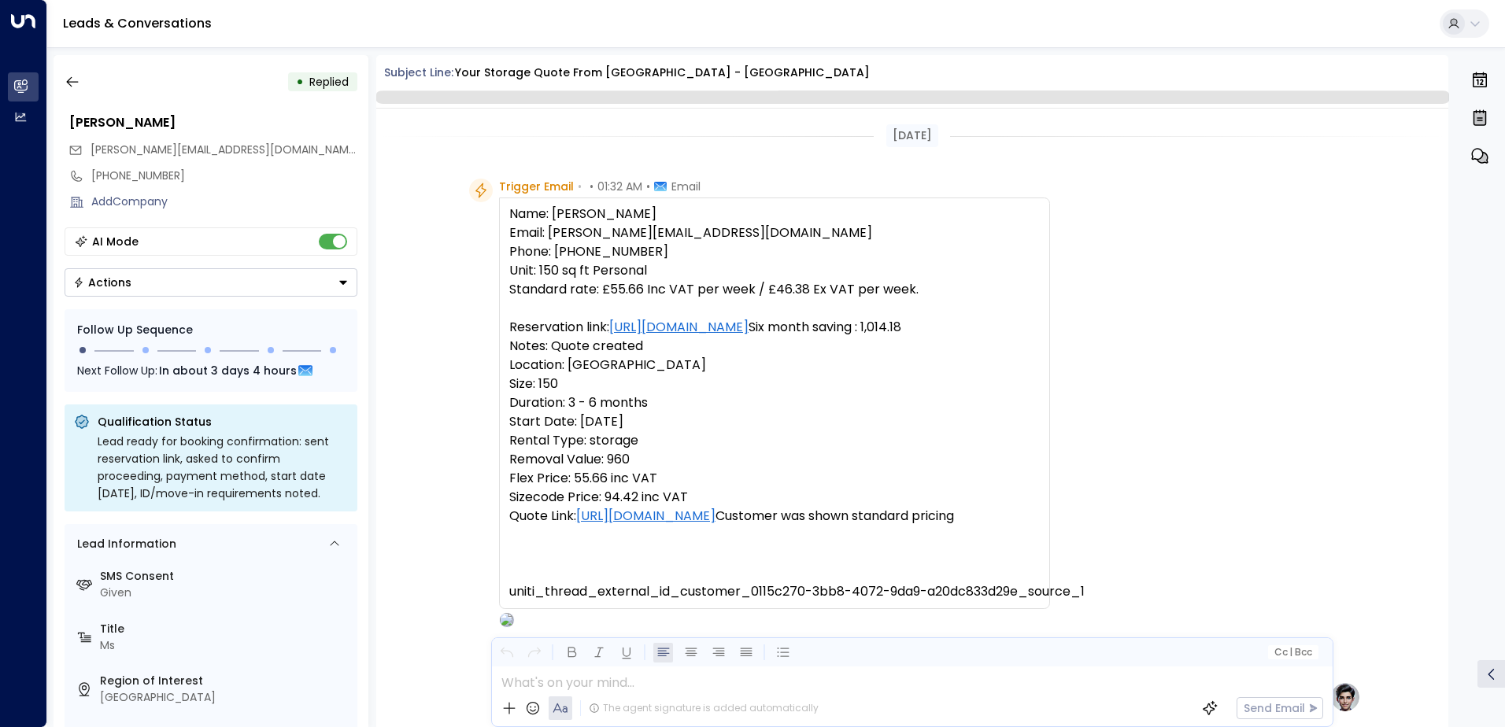
scroll to position [596, 0]
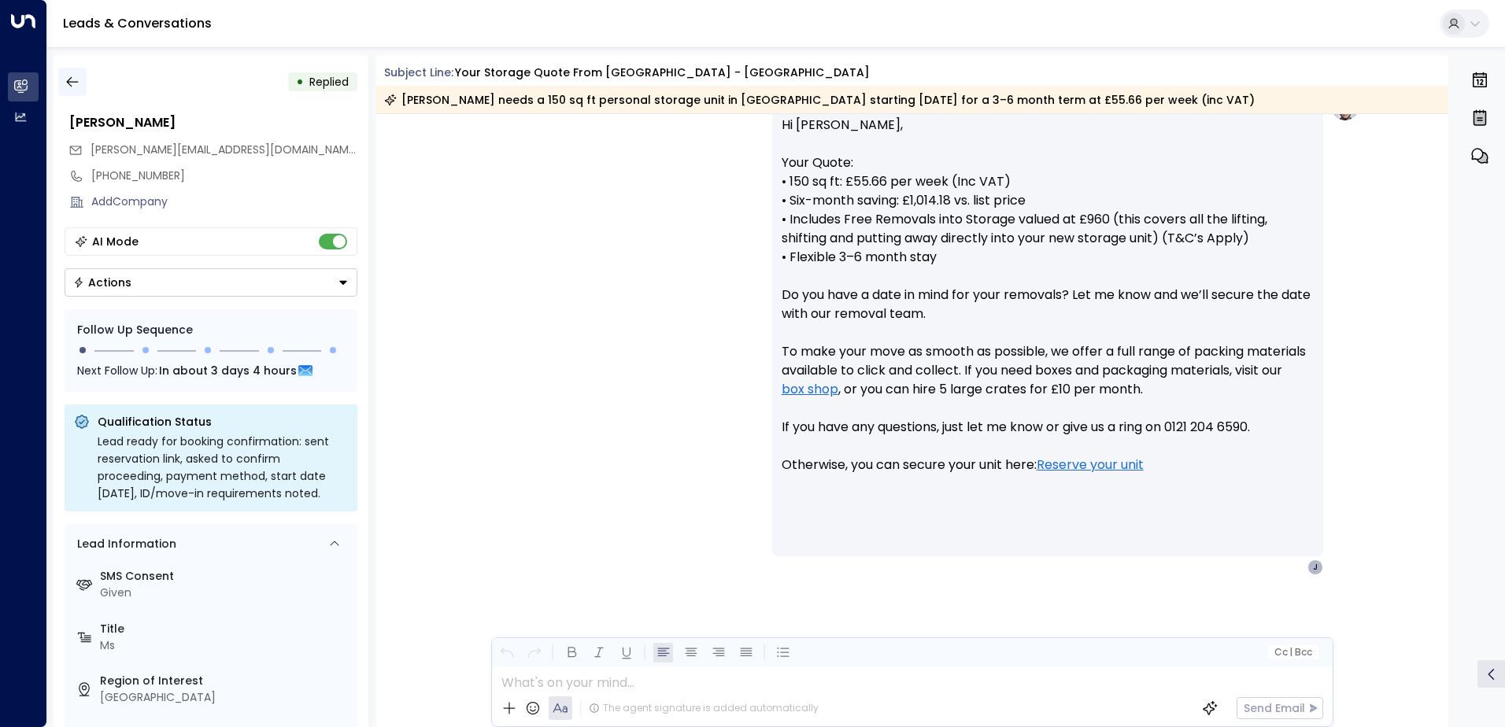
click at [85, 84] on button "button" at bounding box center [72, 82] width 28 height 28
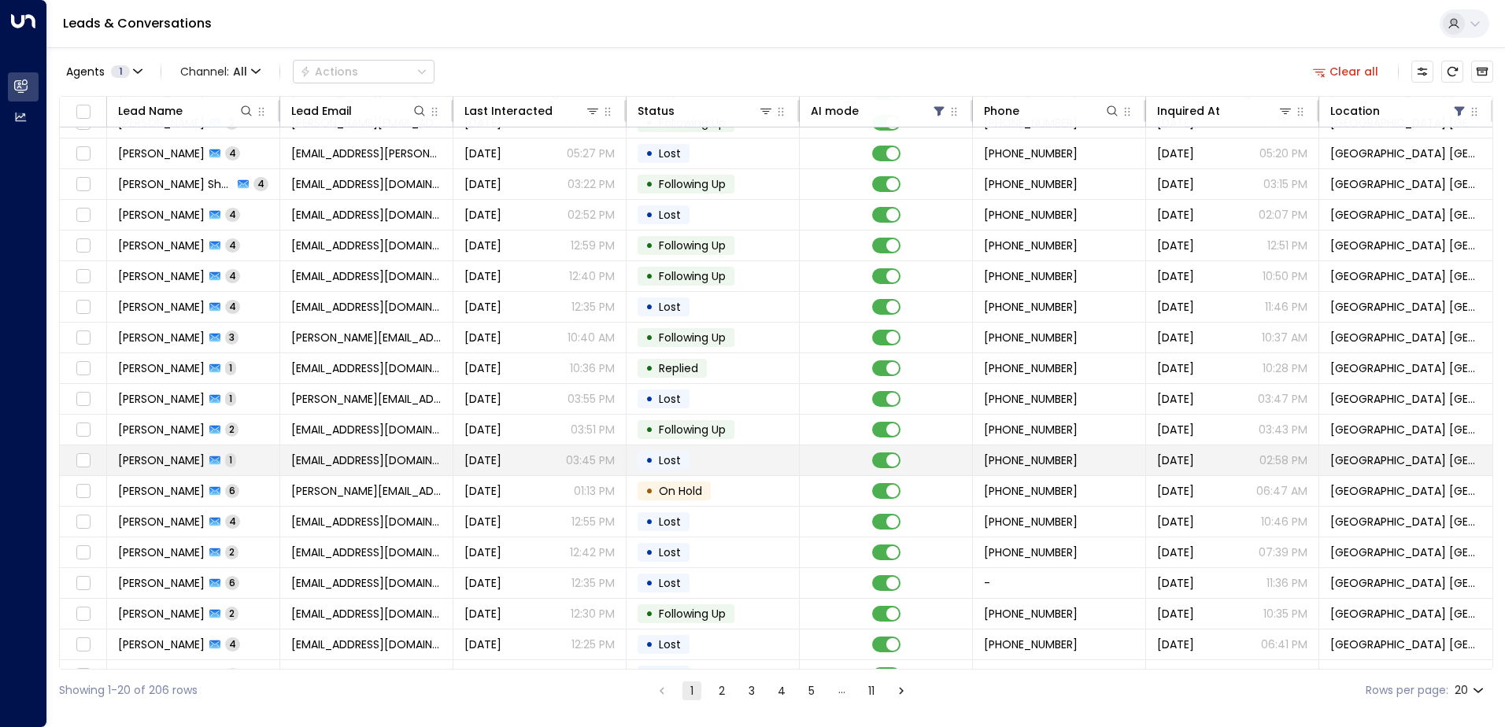
scroll to position [77, 0]
